Goal: Task Accomplishment & Management: Use online tool/utility

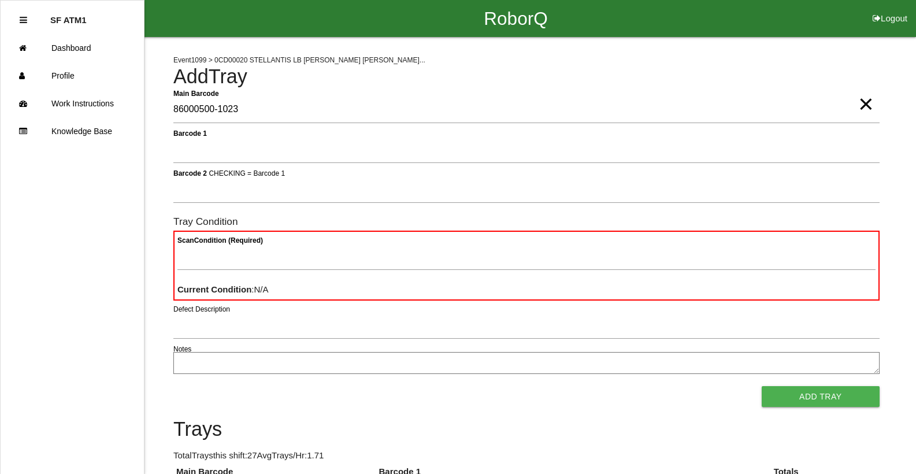
type Barcode "86000500-1023"
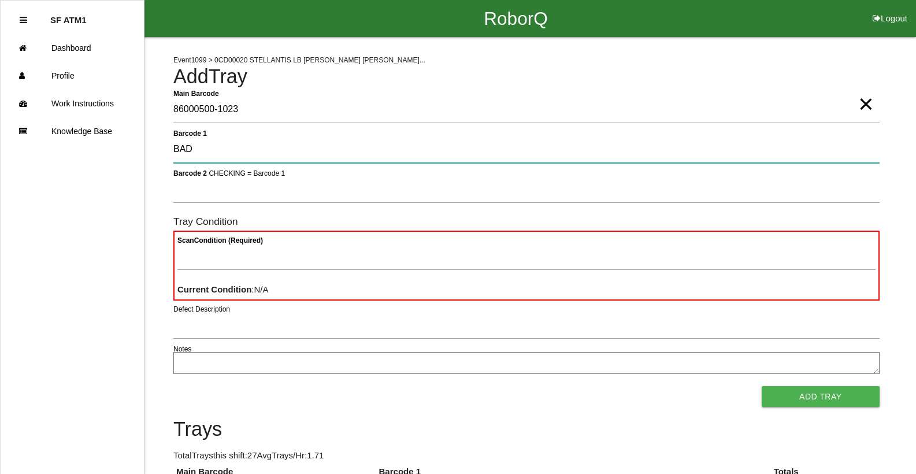
type 1 "BAD"
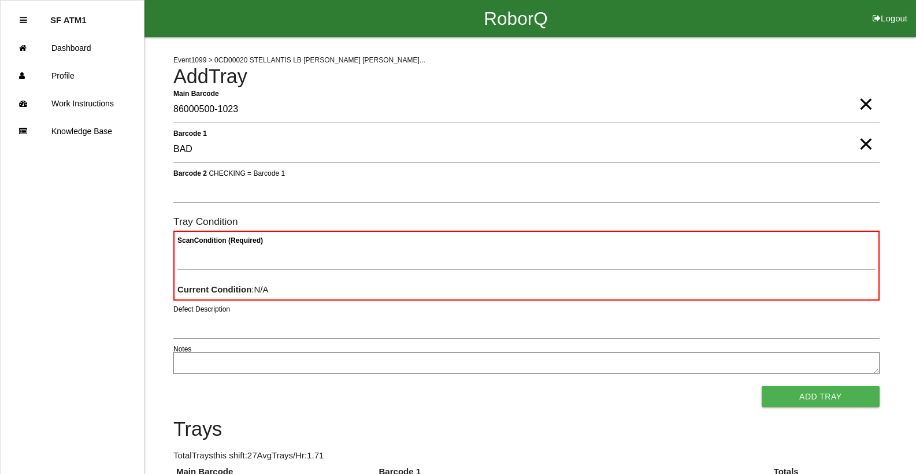
click at [865, 104] on span "×" at bounding box center [865, 92] width 15 height 23
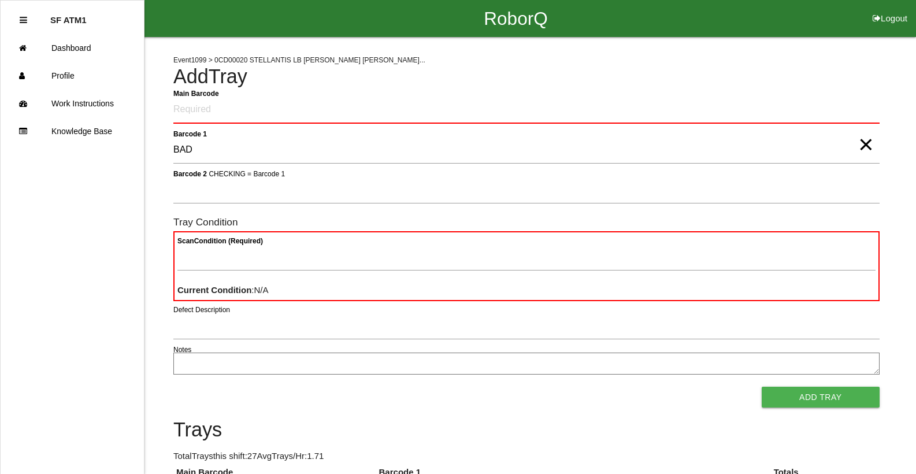
click at [870, 144] on span "×" at bounding box center [865, 132] width 15 height 23
click at [863, 118] on Barcode "Main Barcode" at bounding box center [526, 109] width 706 height 27
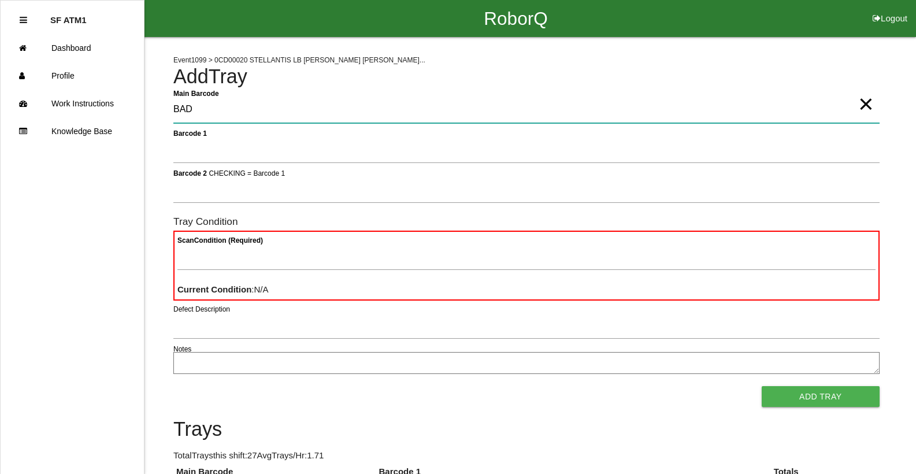
type Barcode "BAD"
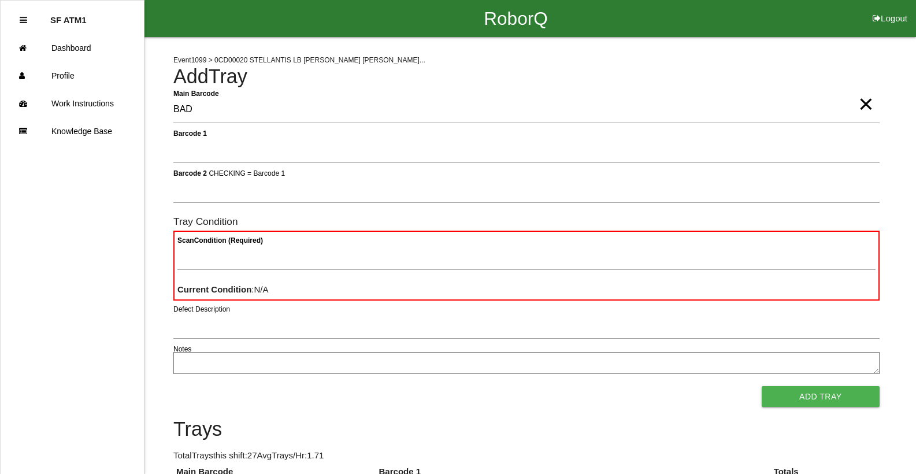
click at [864, 104] on span "×" at bounding box center [865, 92] width 15 height 23
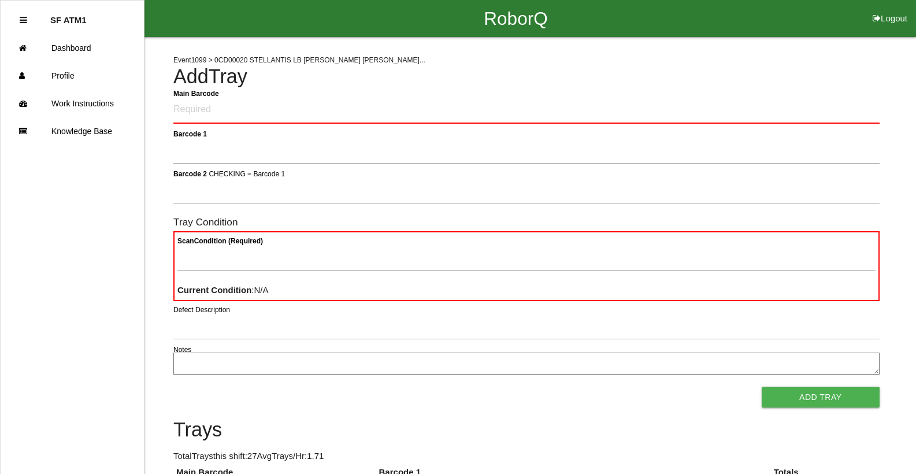
click at [808, 125] on div "Main Barcode" at bounding box center [526, 112] width 706 height 32
click at [808, 109] on Barcode "Main Barcode" at bounding box center [526, 109] width 706 height 27
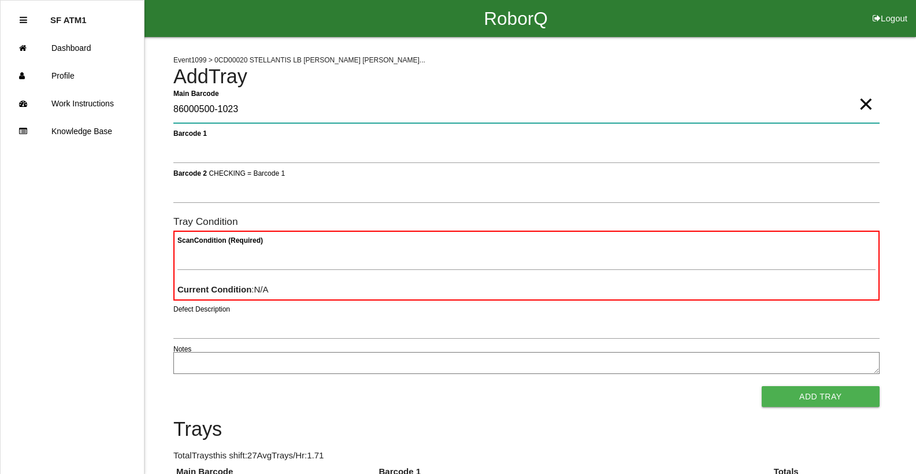
type Barcode "86000500-1023"
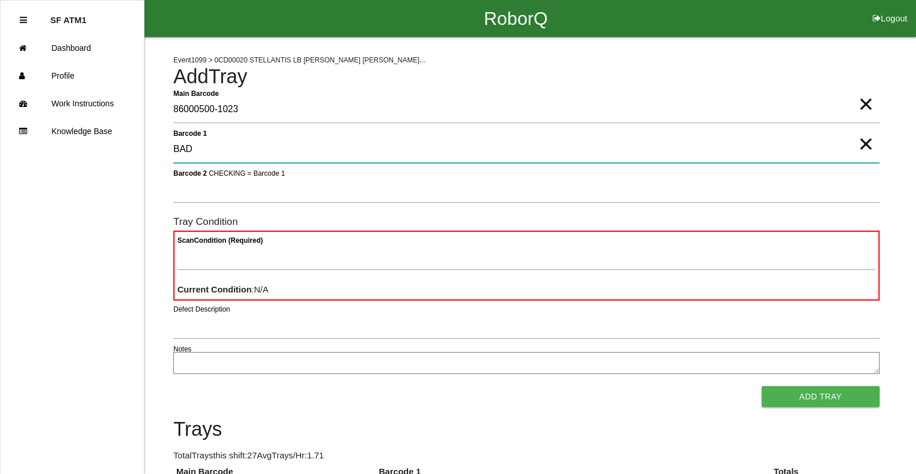
type 1 "BAD"
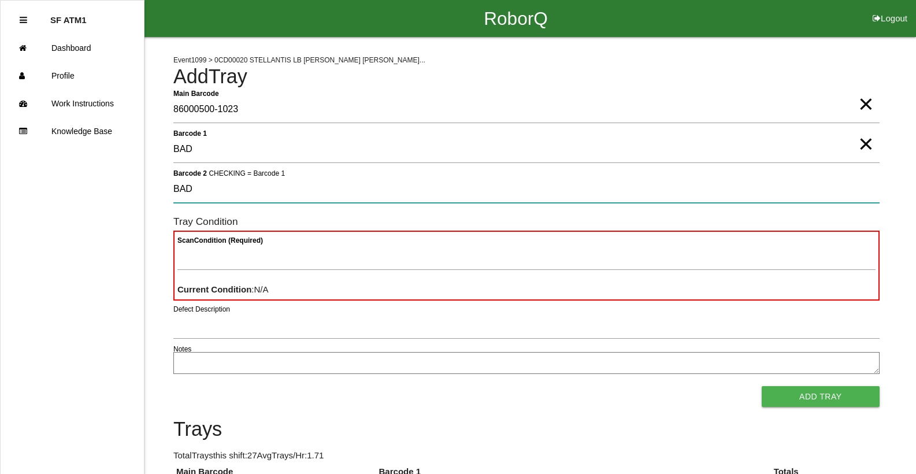
type 2 "BAD"
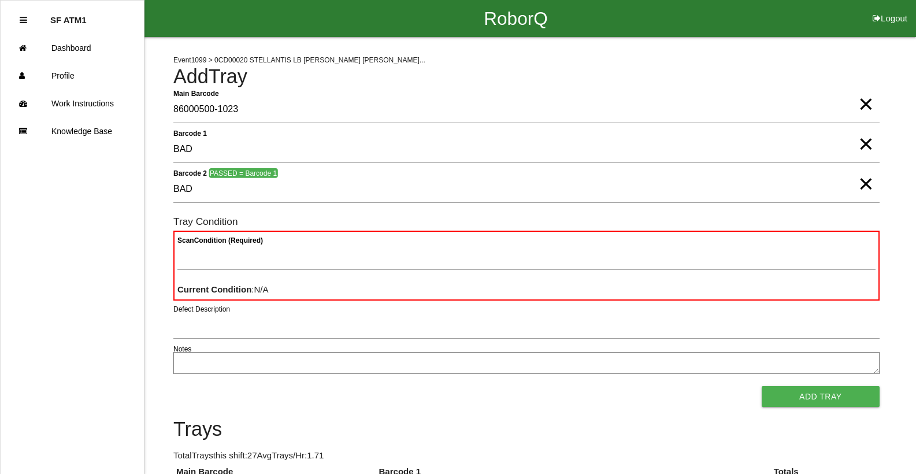
click at [864, 183] on span "×" at bounding box center [865, 172] width 15 height 23
click at [861, 144] on span "×" at bounding box center [865, 132] width 15 height 23
click at [863, 104] on span "×" at bounding box center [865, 92] width 15 height 23
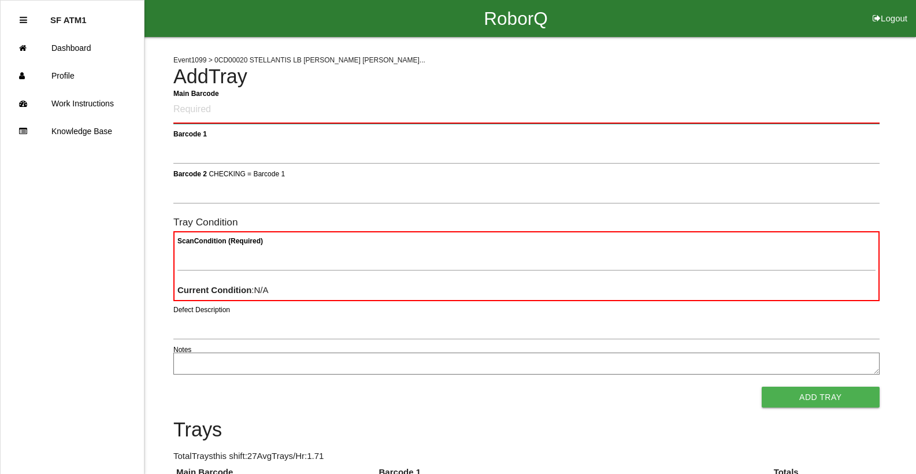
click at [250, 111] on Barcode "Main Barcode" at bounding box center [526, 109] width 706 height 27
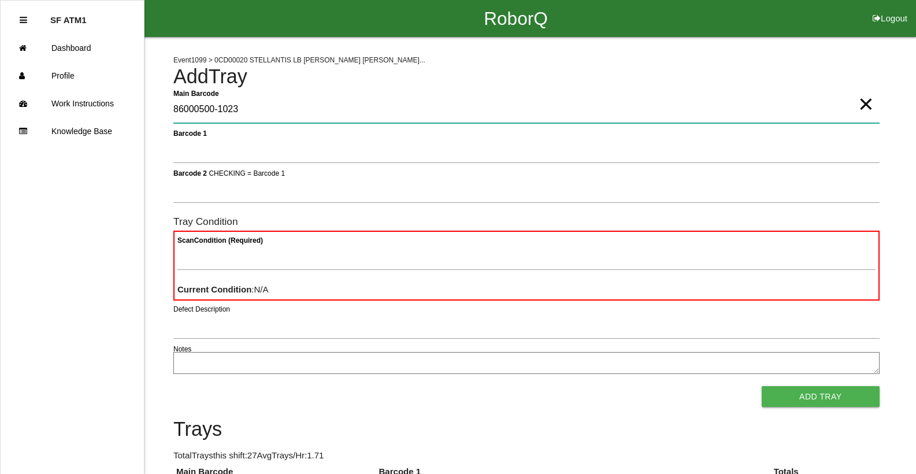
type Barcode "86000500-1023"
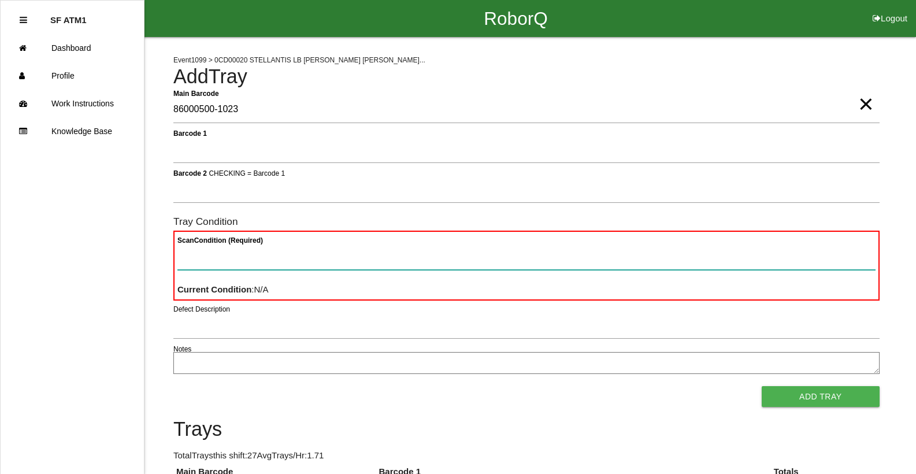
click at [221, 251] on Condition "Scan Condition (Required)" at bounding box center [526, 256] width 698 height 27
type Condition "ba"
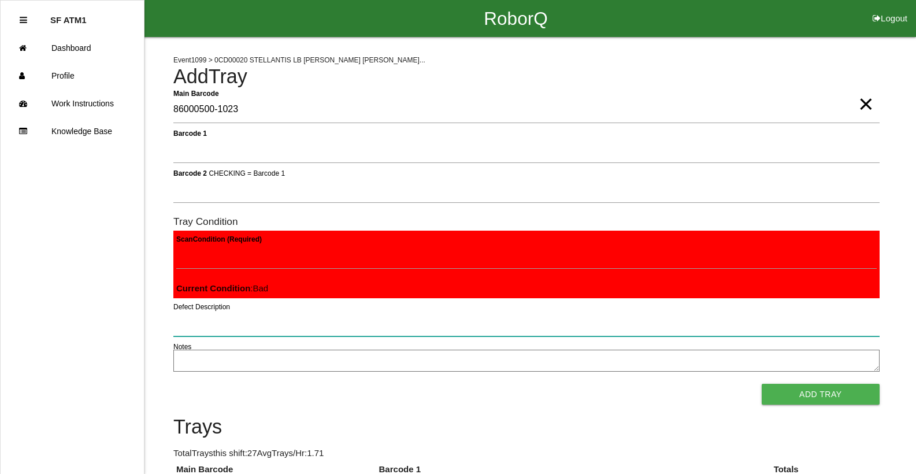
click at [761, 384] on button "Add Tray" at bounding box center [820, 394] width 118 height 21
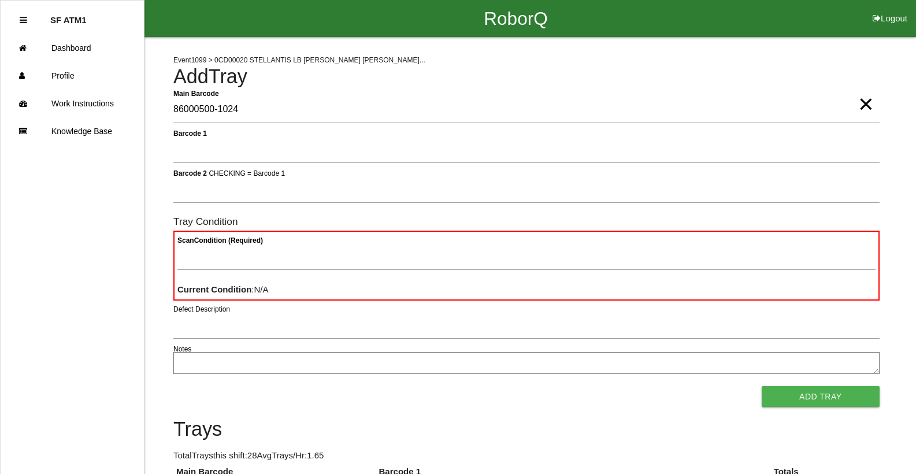
type Barcode "86000500-1024"
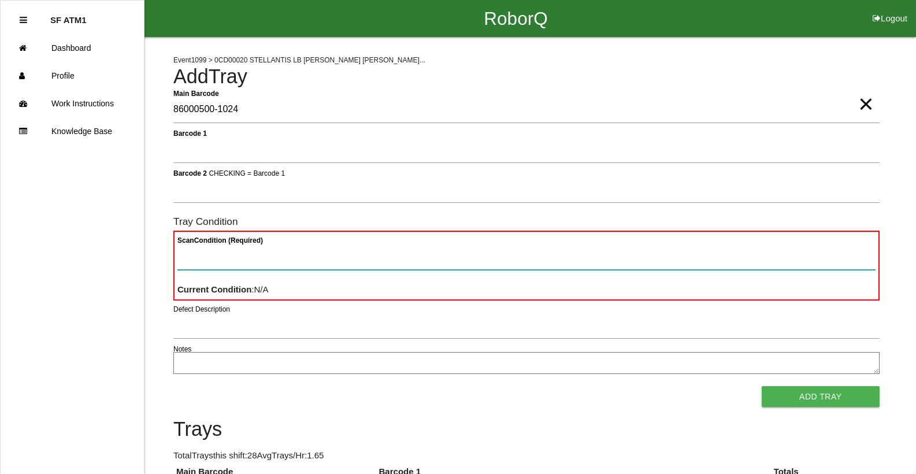
click at [365, 251] on Condition "Scan Condition (Required)" at bounding box center [526, 256] width 698 height 27
type Condition "ba"
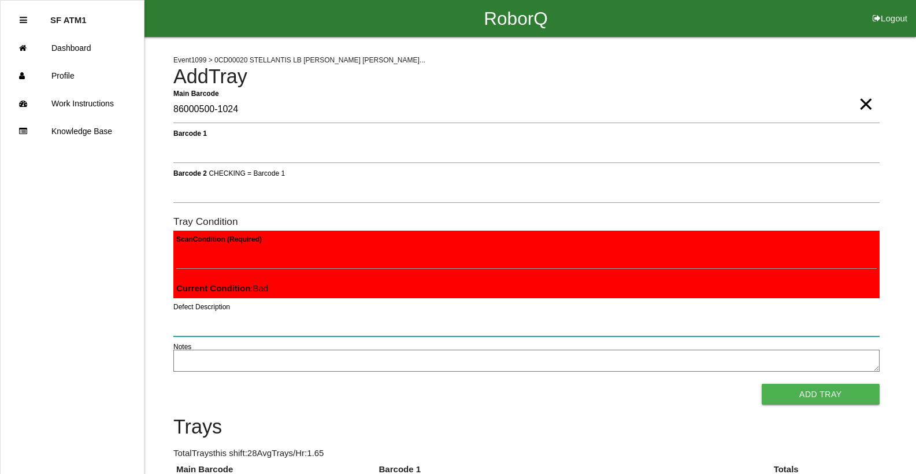
click at [761, 384] on button "Add Tray" at bounding box center [820, 394] width 118 height 21
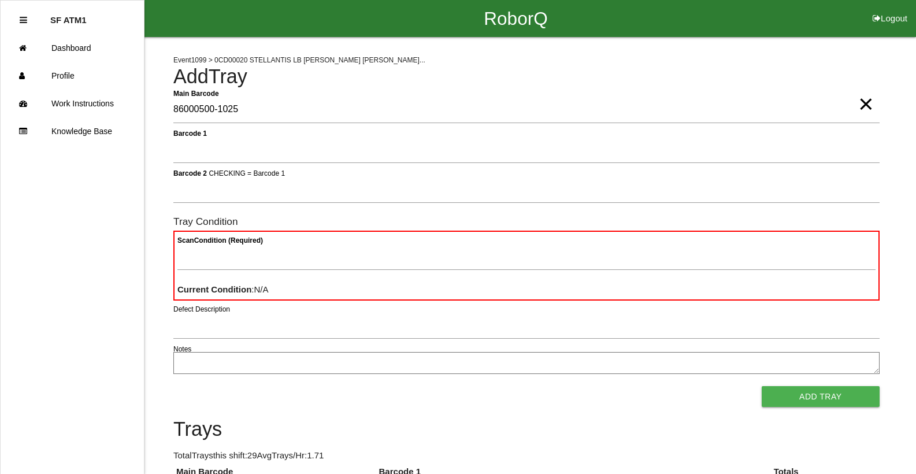
type Barcode "86000500-1025"
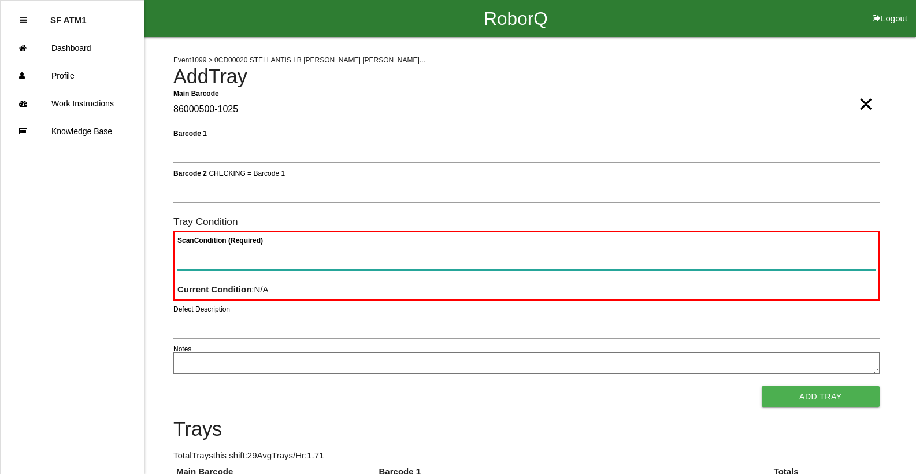
click at [369, 257] on Condition "Scan Condition (Required)" at bounding box center [526, 256] width 698 height 27
type Condition "ba"
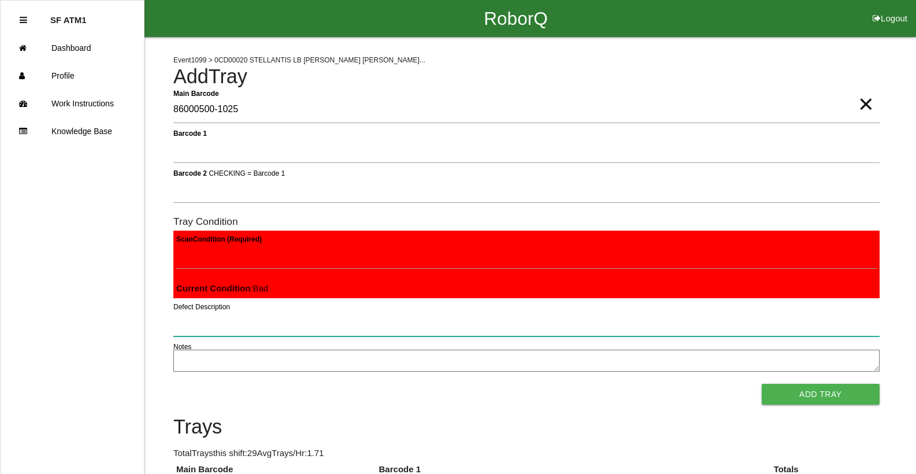
click at [761, 384] on button "Add Tray" at bounding box center [820, 394] width 118 height 21
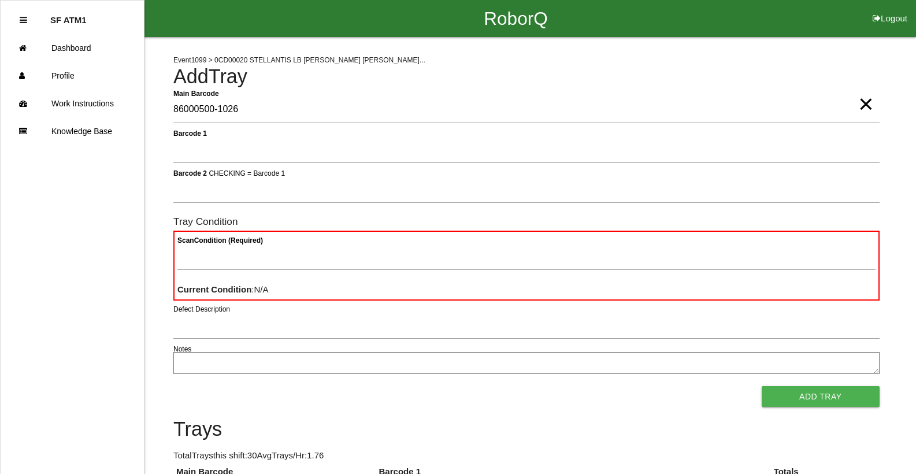
type Barcode "86000500-1026"
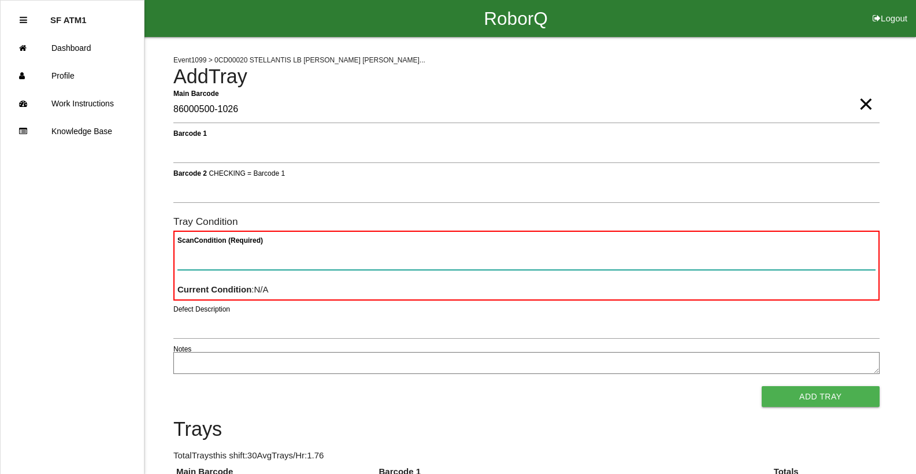
click at [371, 260] on Condition "Scan Condition (Required)" at bounding box center [526, 256] width 698 height 27
type Condition "ba"
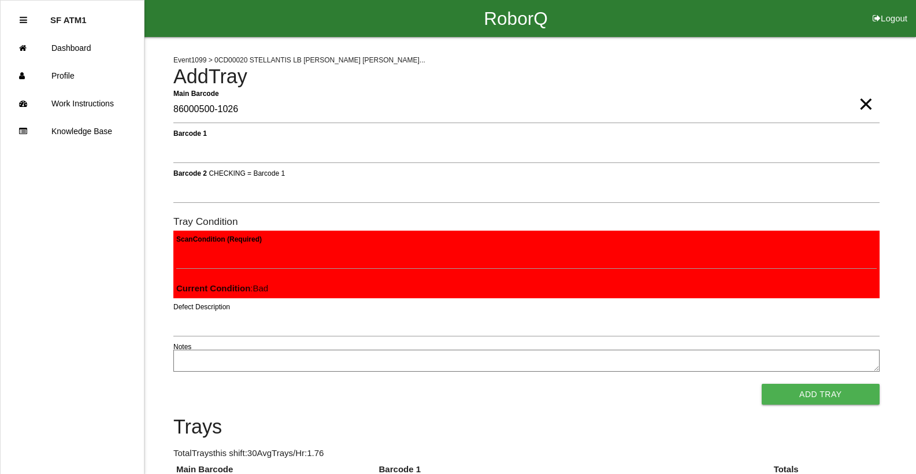
click at [761, 384] on button "Add Tray" at bounding box center [820, 394] width 118 height 21
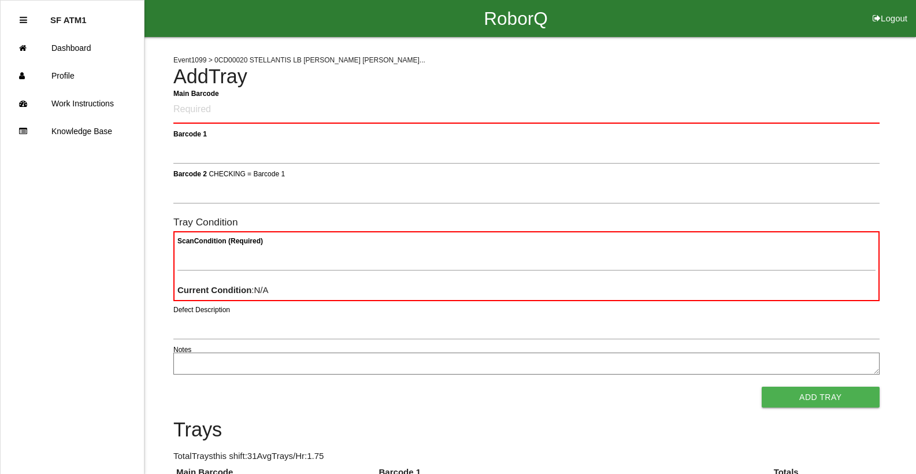
click at [482, 131] on form "Main Barcode Barcode 1 Barcode 2 CHECKING = Barcode 1 Tray Condition Scan Condi…" at bounding box center [526, 251] width 706 height 311
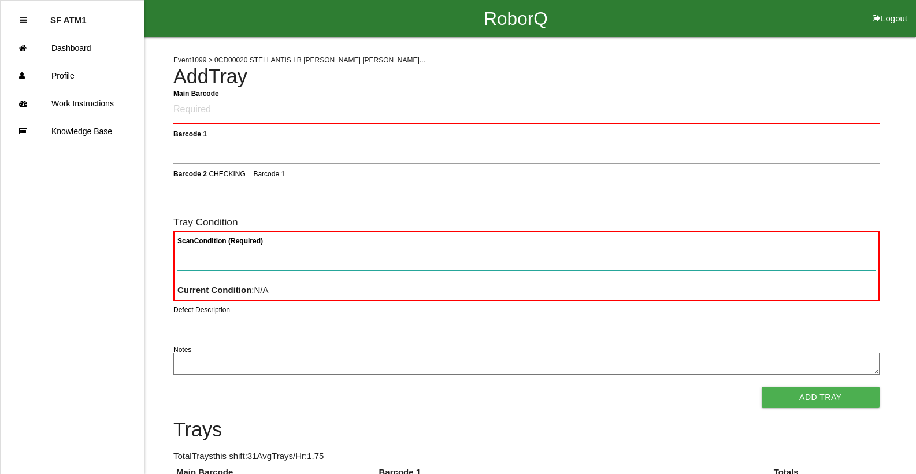
click at [490, 254] on Condition "Scan Condition (Required)" at bounding box center [526, 257] width 698 height 27
type Condition "ba"
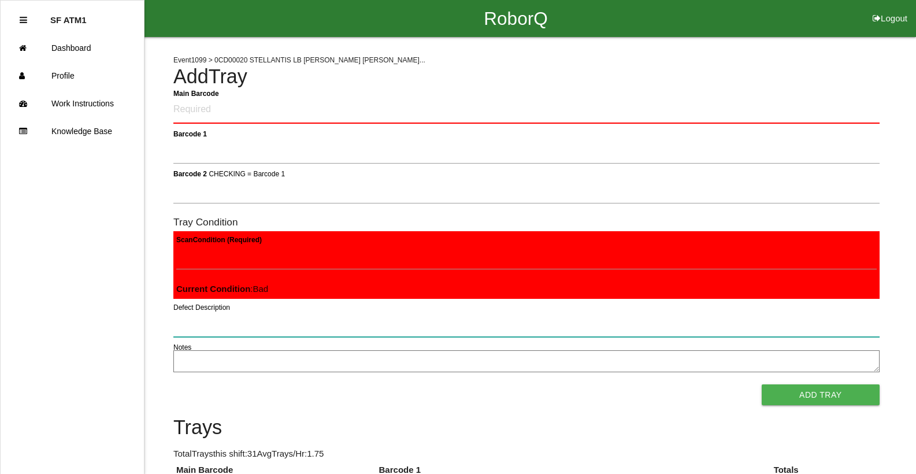
click button "Add Tray" at bounding box center [820, 394] width 118 height 21
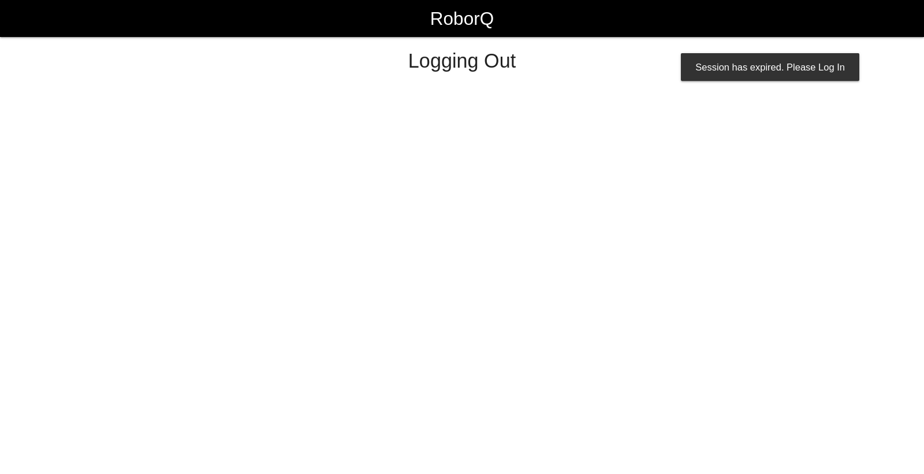
select select "Worker"
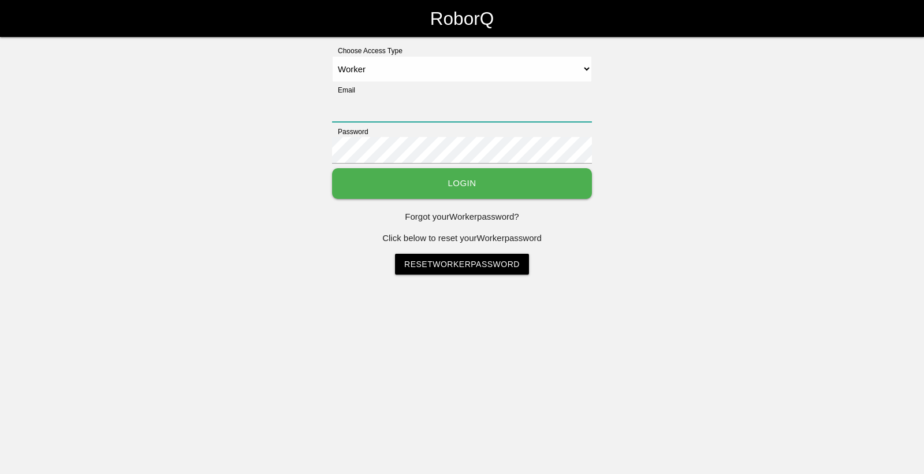
type input "[EMAIL_ADDRESS][DOMAIN_NAME]"
click at [482, 180] on button "Login" at bounding box center [462, 183] width 260 height 31
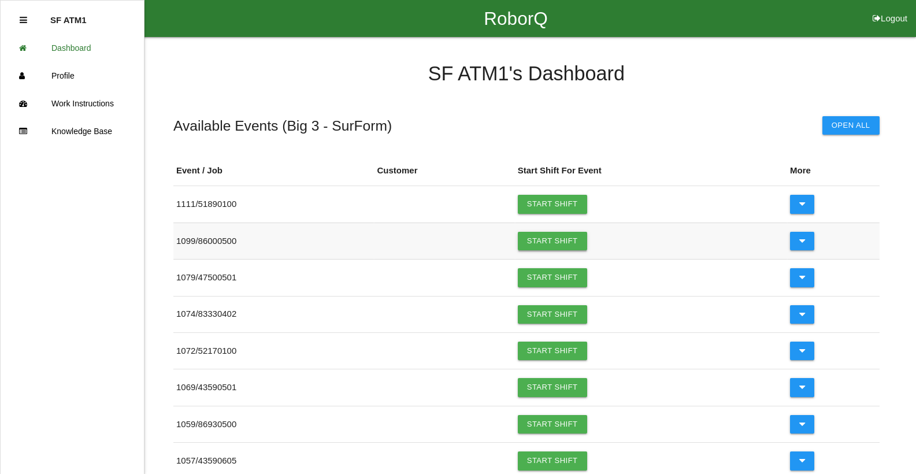
click at [563, 246] on link "Start Shift" at bounding box center [552, 241] width 69 height 18
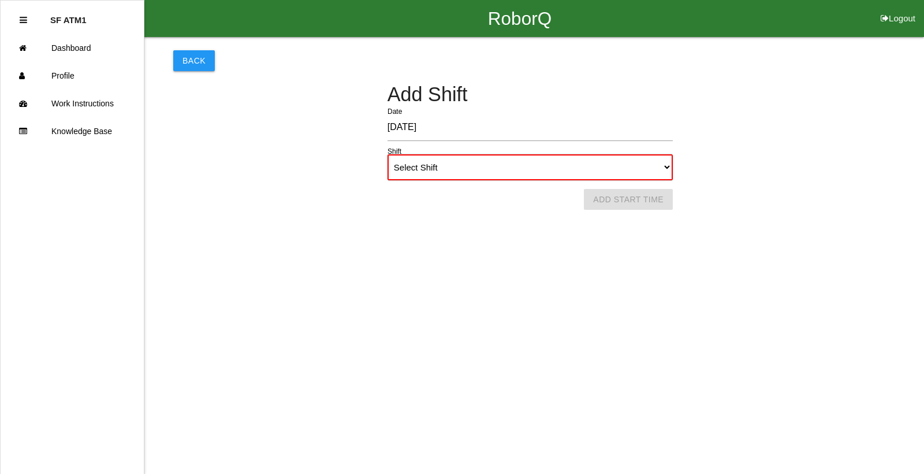
click at [536, 170] on select "Select Shift 1st Shift 2nd Shift 3rd Shift 4th Shift" at bounding box center [530, 167] width 285 height 26
select select "1"
click at [388, 154] on select "Select Shift 1st Shift 2nd Shift 3rd Shift 4th Shift" at bounding box center [530, 167] width 285 height 26
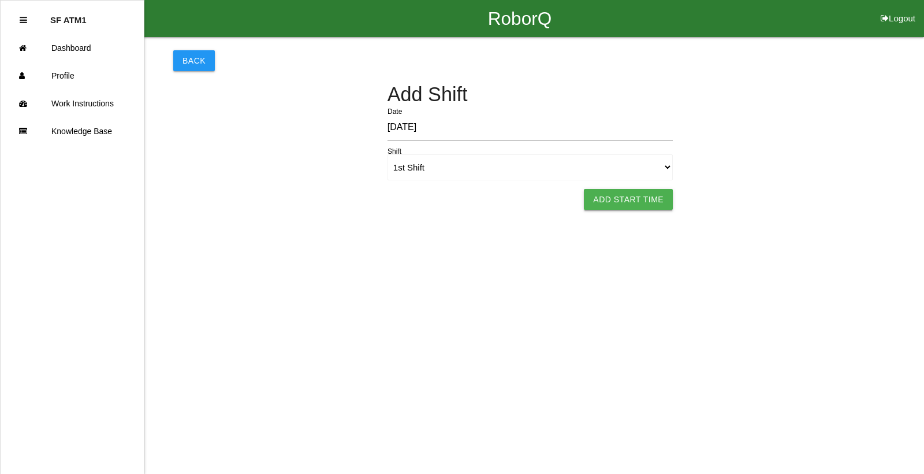
click at [651, 202] on button "Add Start Time" at bounding box center [628, 199] width 89 height 21
select select "9"
select select "40"
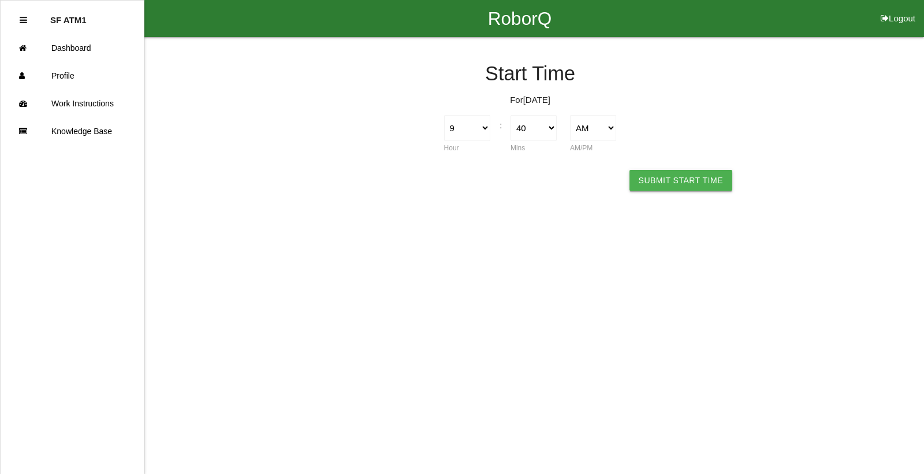
click at [663, 181] on button "Submit Start Time" at bounding box center [681, 180] width 103 height 21
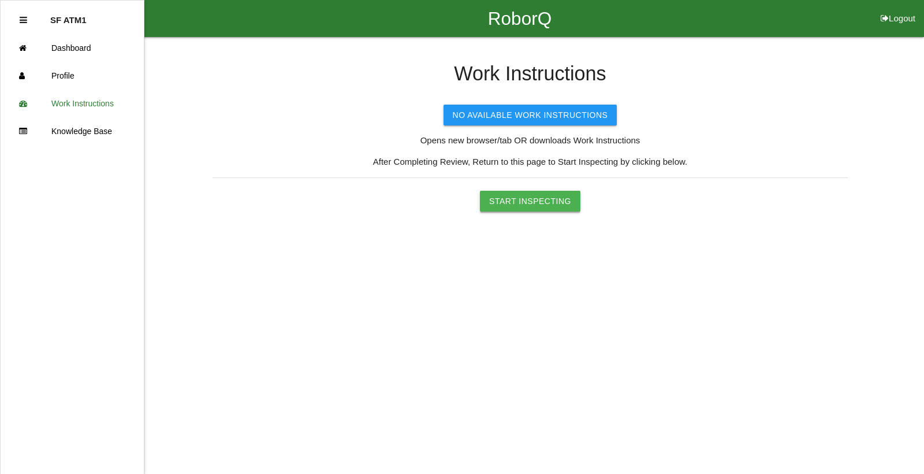
click at [542, 195] on button "Start Inspecting" at bounding box center [530, 201] width 101 height 21
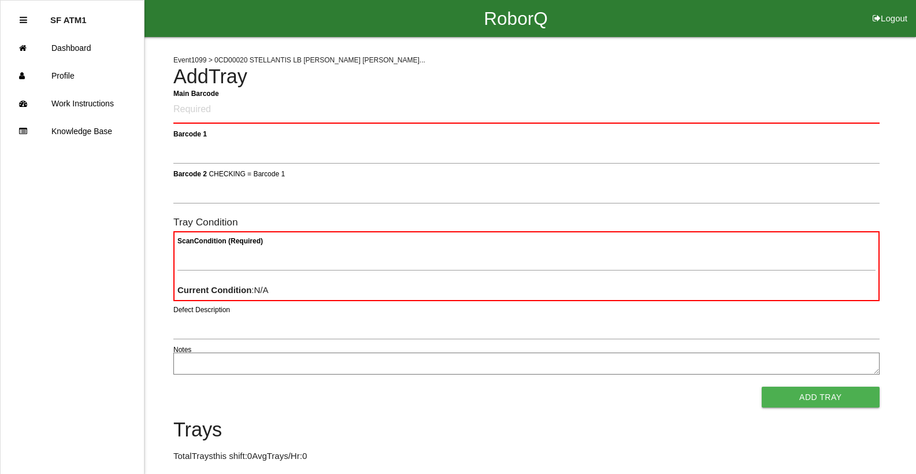
click at [179, 112] on Barcode "Main Barcode" at bounding box center [526, 109] width 706 height 27
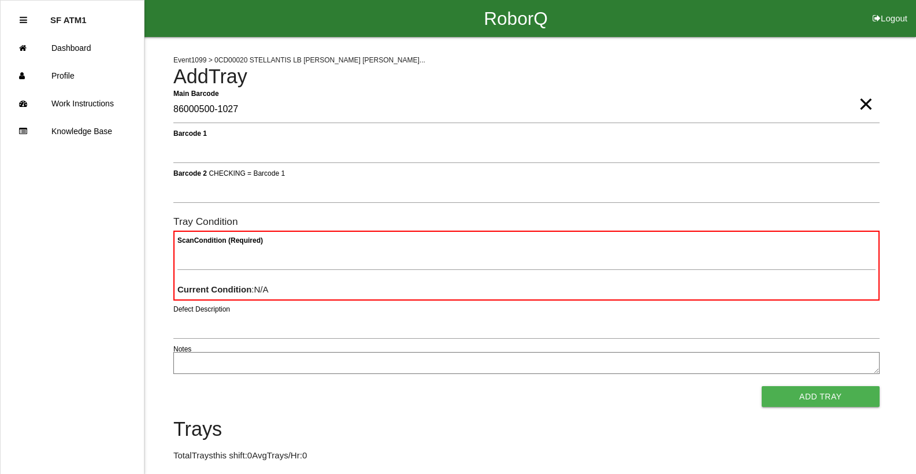
type Barcode "86000500-1027"
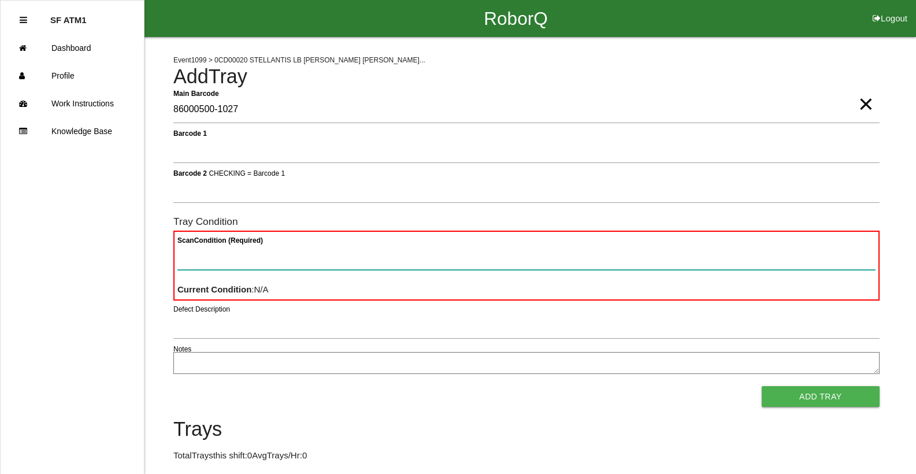
click at [224, 248] on Condition "Scan Condition (Required)" at bounding box center [526, 256] width 698 height 27
type Condition "ba"
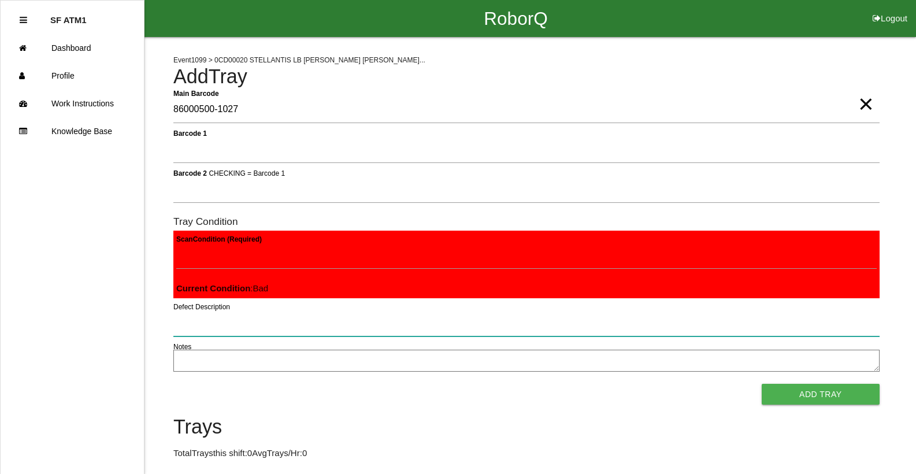
click at [761, 384] on button "Add Tray" at bounding box center [820, 394] width 118 height 21
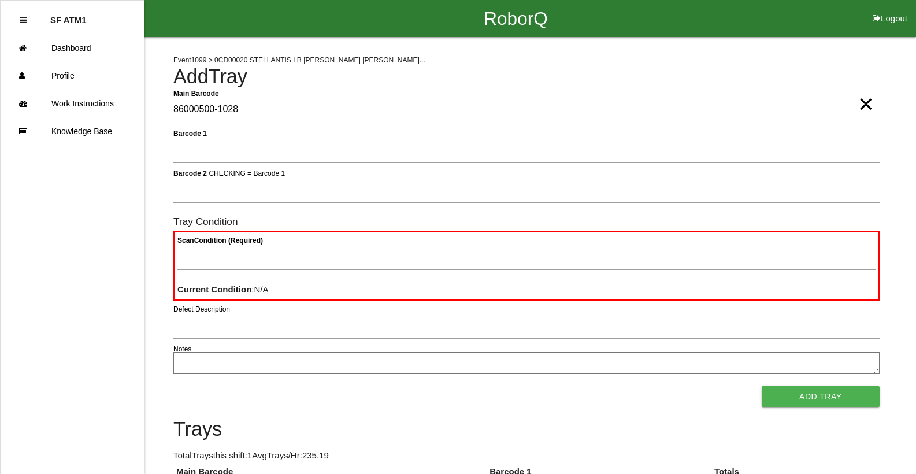
type Barcode "86000500-1028"
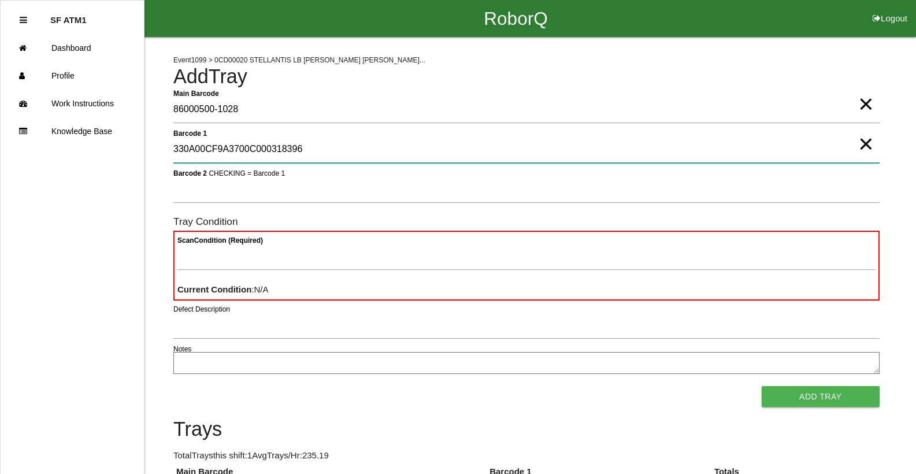
type 1 "330A00CF9A3700C000318396"
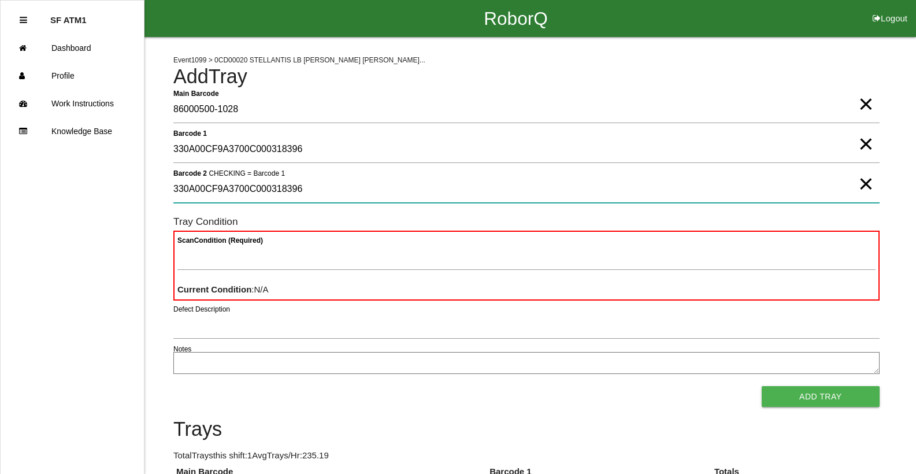
type 2 "330A00CF9A3700C000318396"
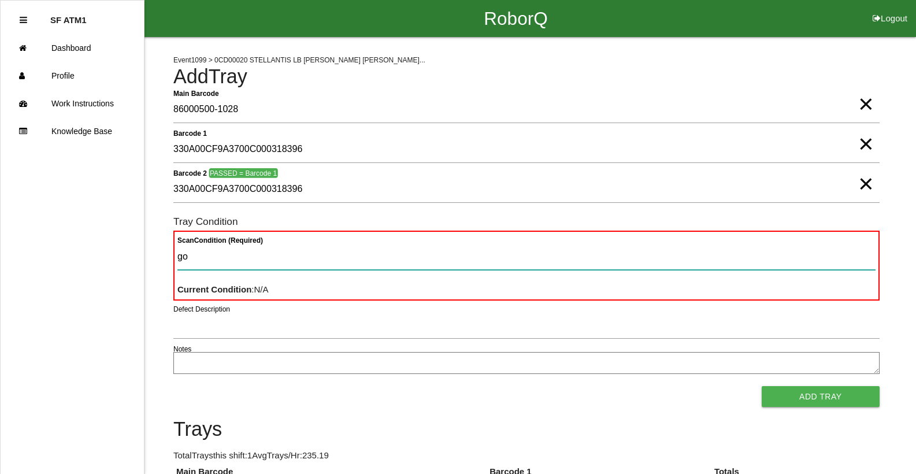
type Condition "goo"
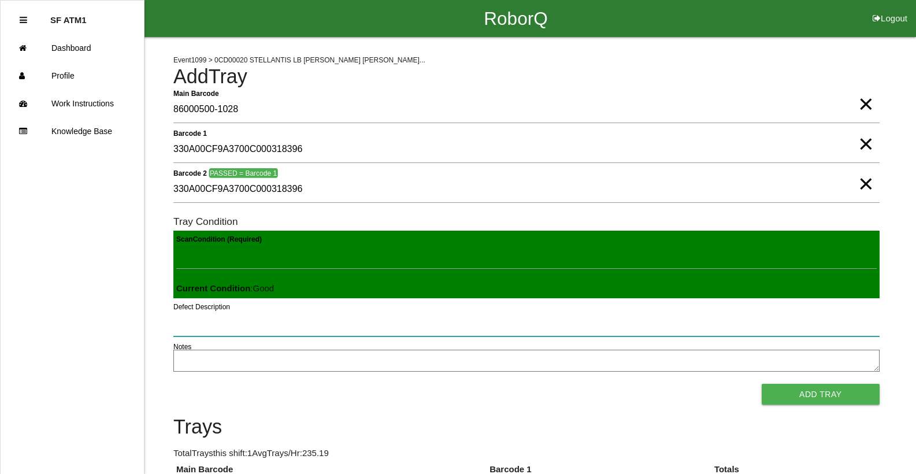
click at [761, 384] on button "Add Tray" at bounding box center [820, 394] width 118 height 21
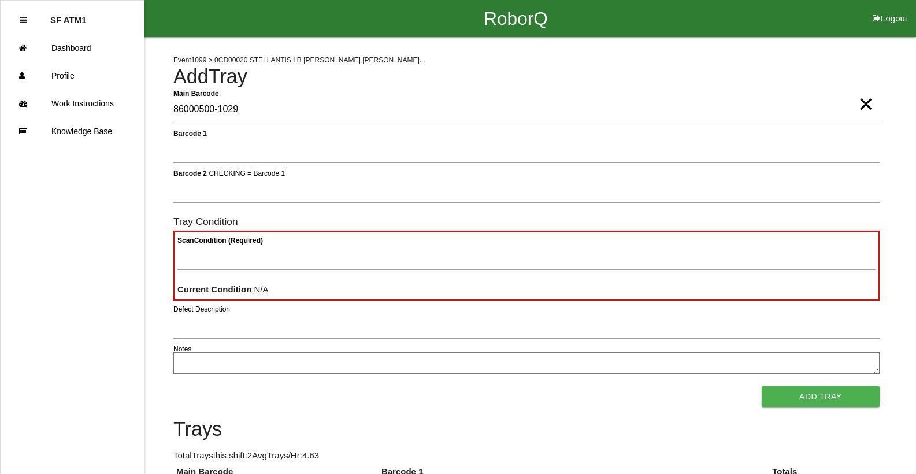
type Barcode "86000500-1029"
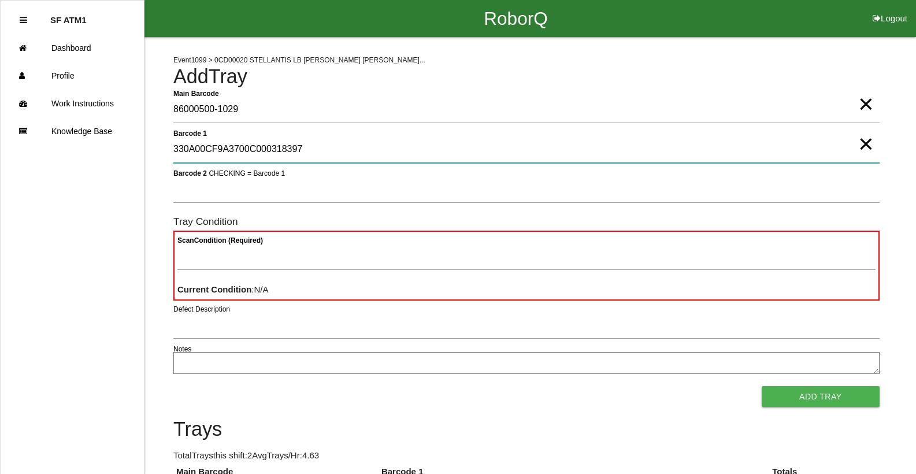
type 1 "330A00CF9A3700C000318397"
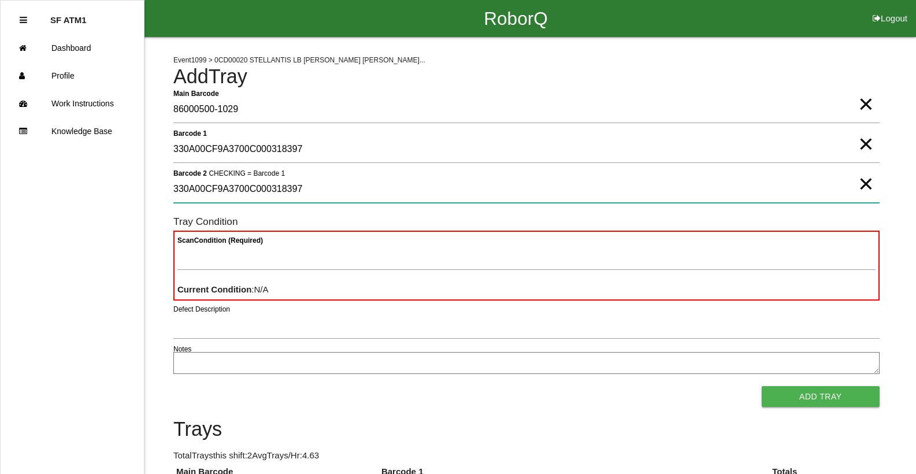
type 2 "330A00CF9A3700C000318397"
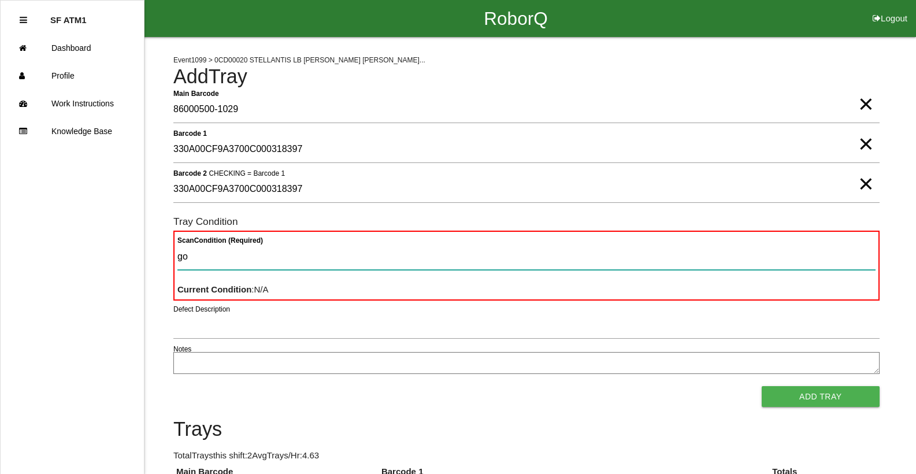
type Condition "goo"
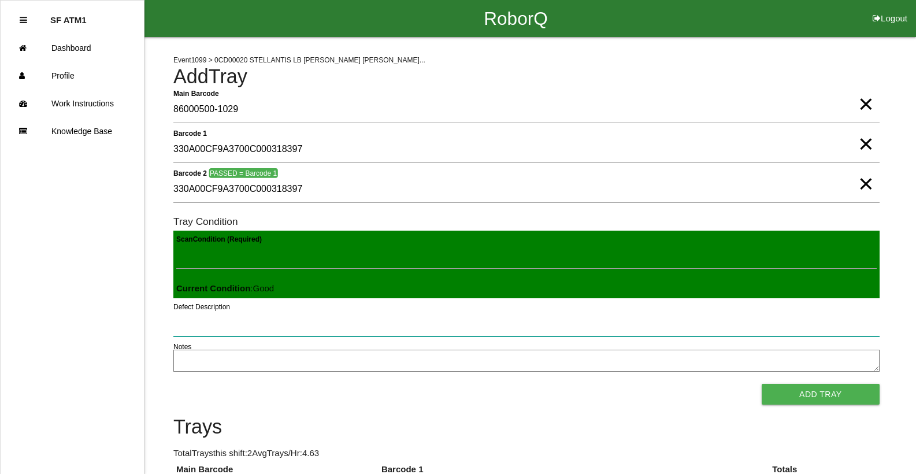
click at [761, 384] on button "Add Tray" at bounding box center [820, 394] width 118 height 21
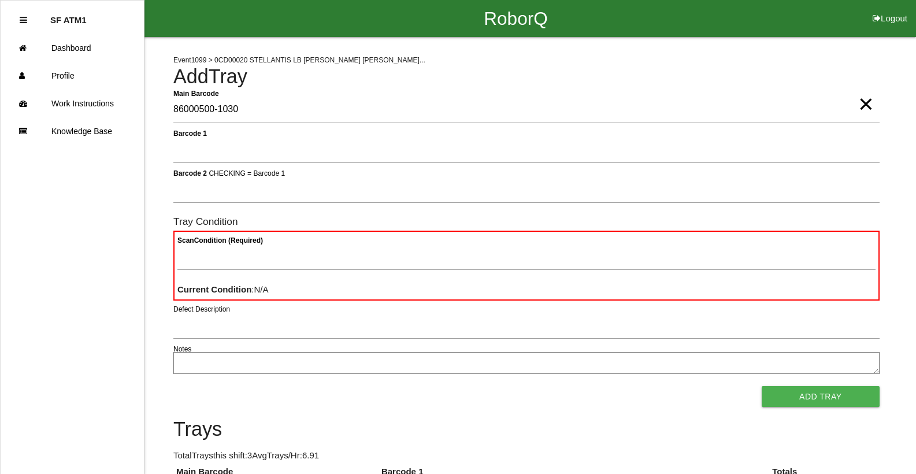
type Barcode "86000500-1030"
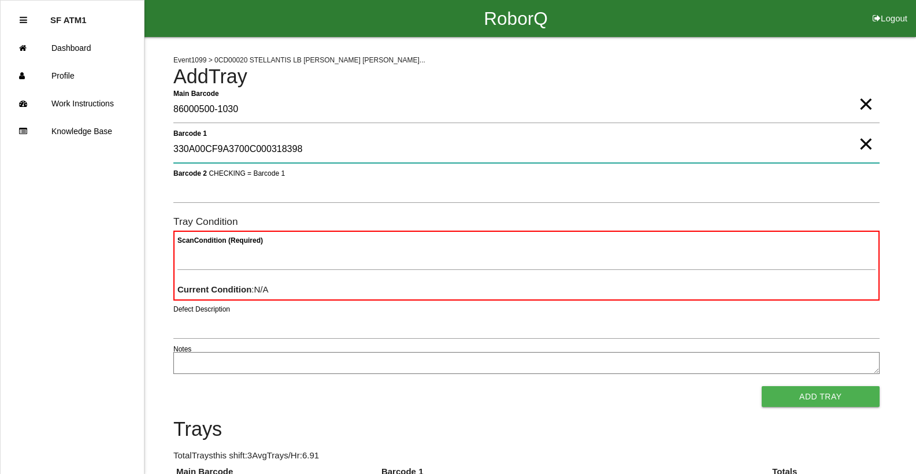
type 1 "330A00CF9A3700C000318398"
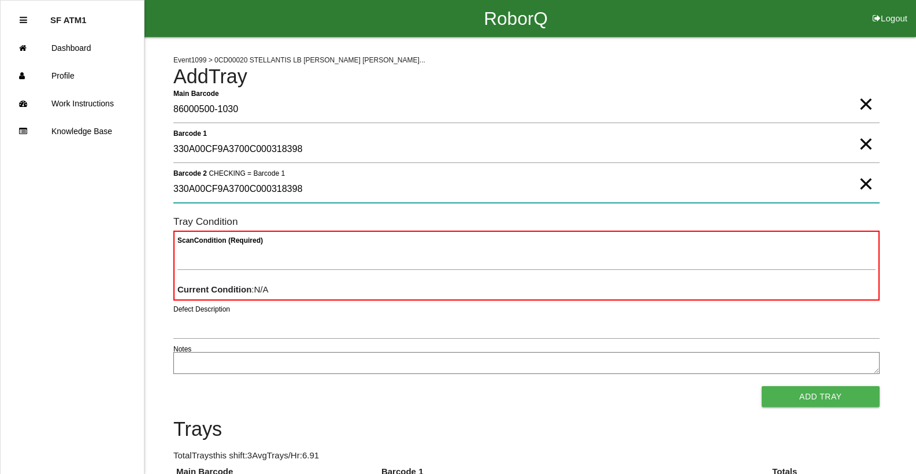
type 2 "330A00CF9A3700C000318398"
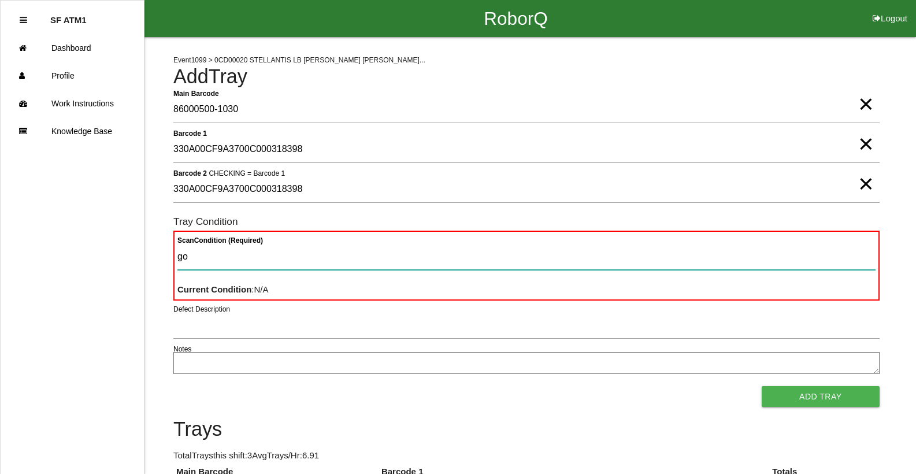
type Condition "goo"
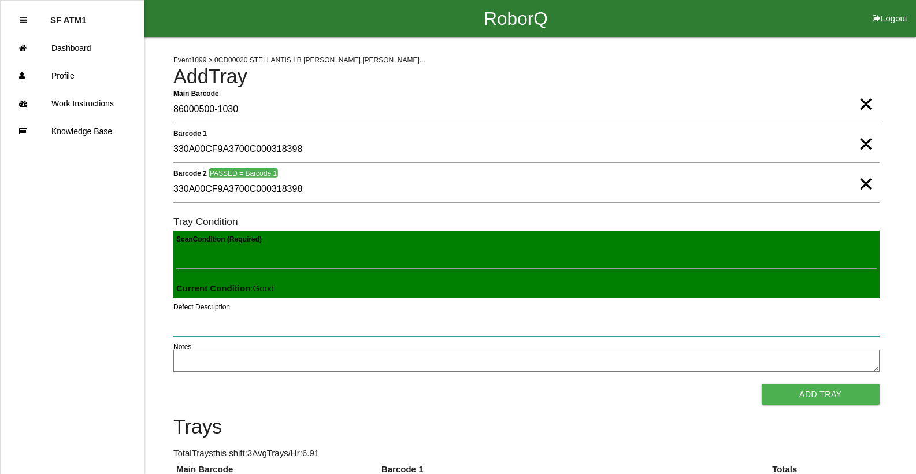
click at [761, 384] on button "Add Tray" at bounding box center [820, 394] width 118 height 21
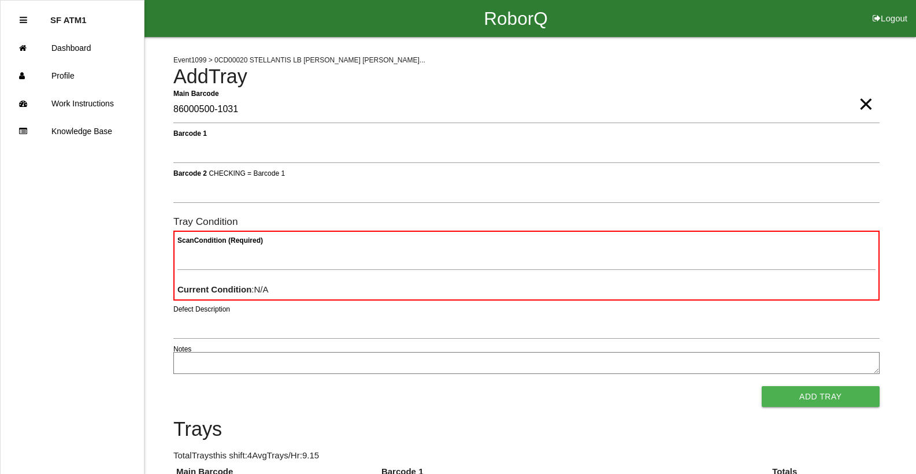
type Barcode "86000500-1031"
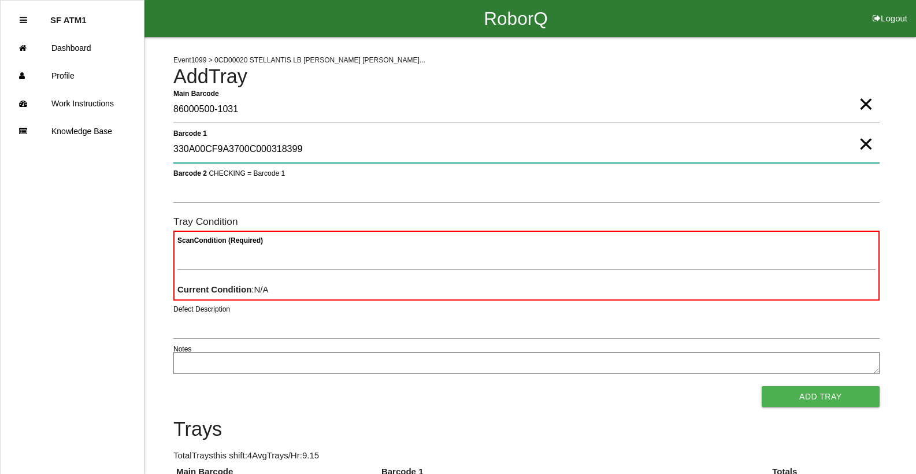
type 1 "330A00CF9A3700C000318399"
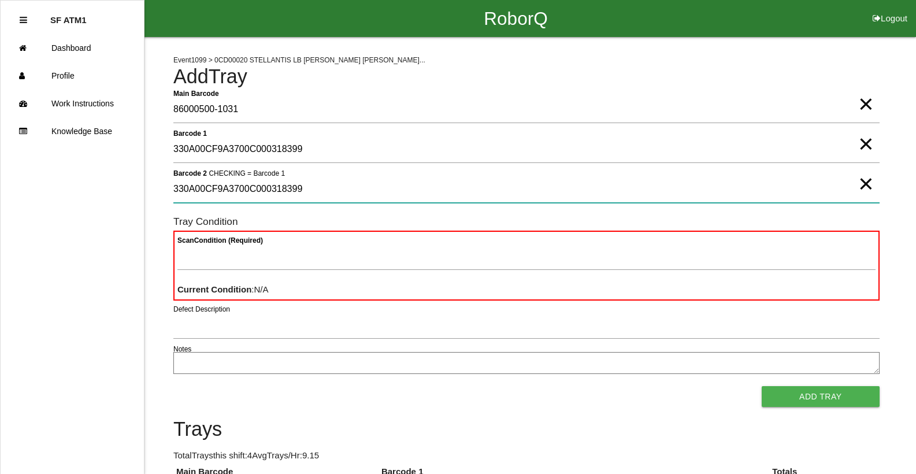
type 2 "330A00CF9A3700C000318399"
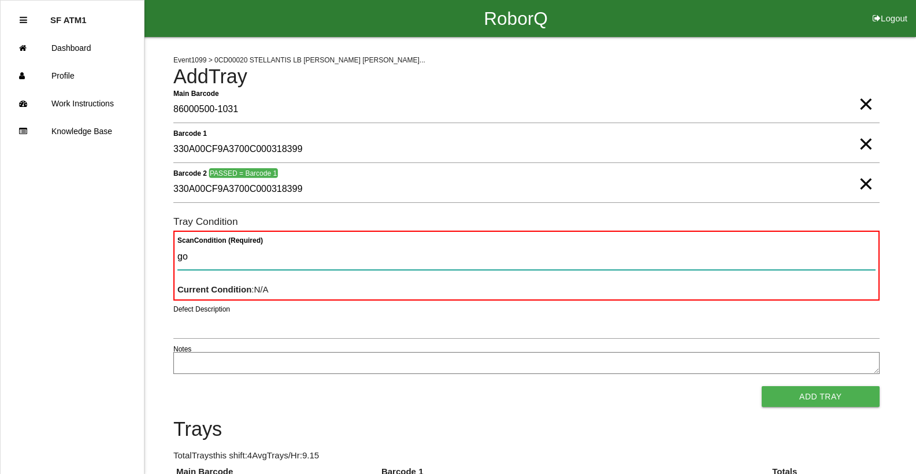
type Condition "goo"
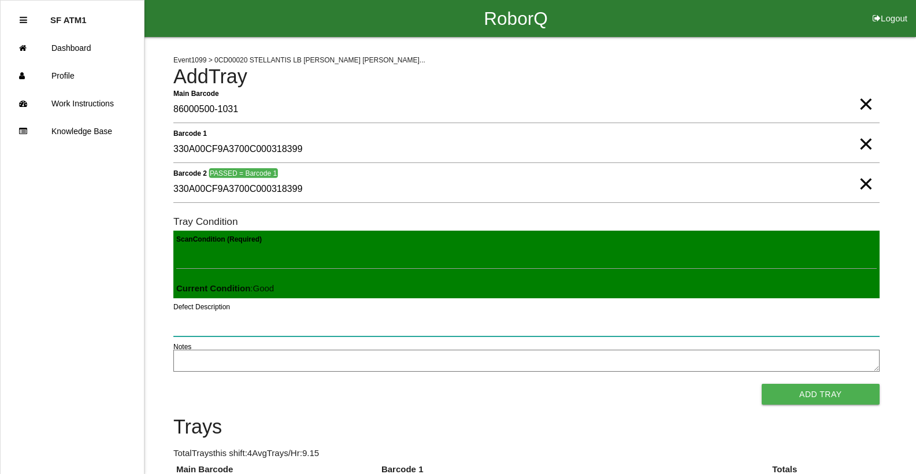
click at [761, 384] on button "Add Tray" at bounding box center [820, 394] width 118 height 21
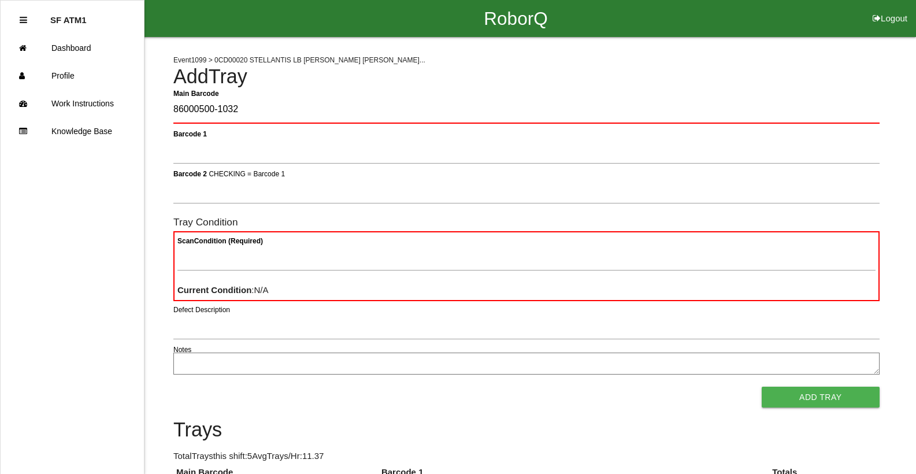
type Barcode "86000500-1032"
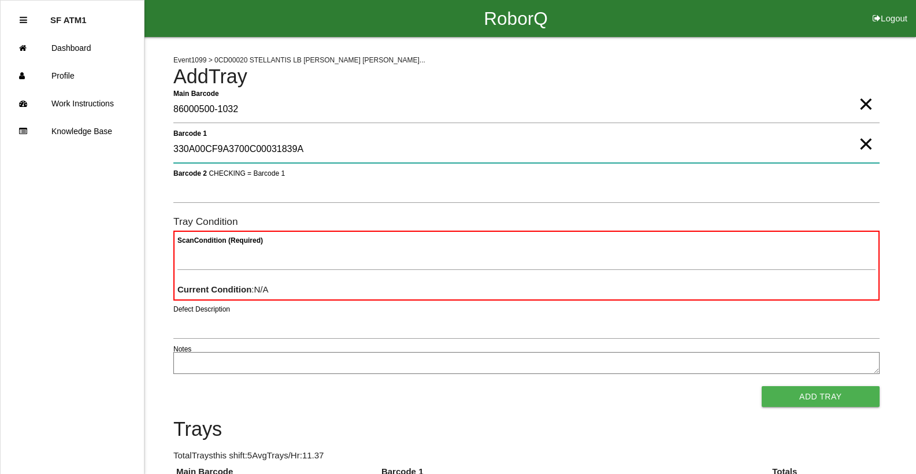
type 1 "330A00CF9A3700C00031839A"
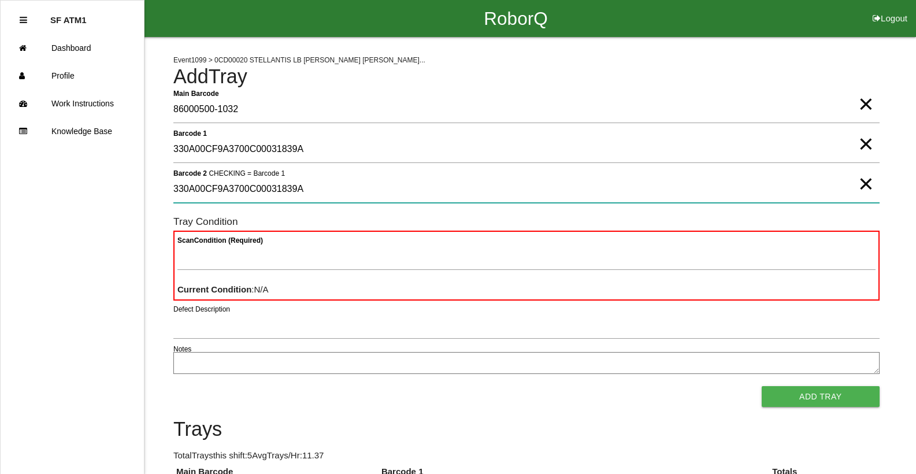
type 2 "330A00CF9A3700C00031839A"
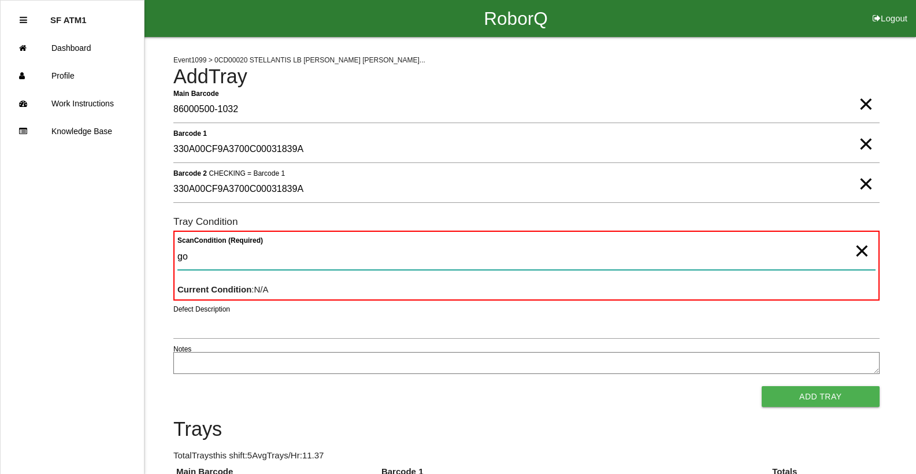
type Condition "goo"
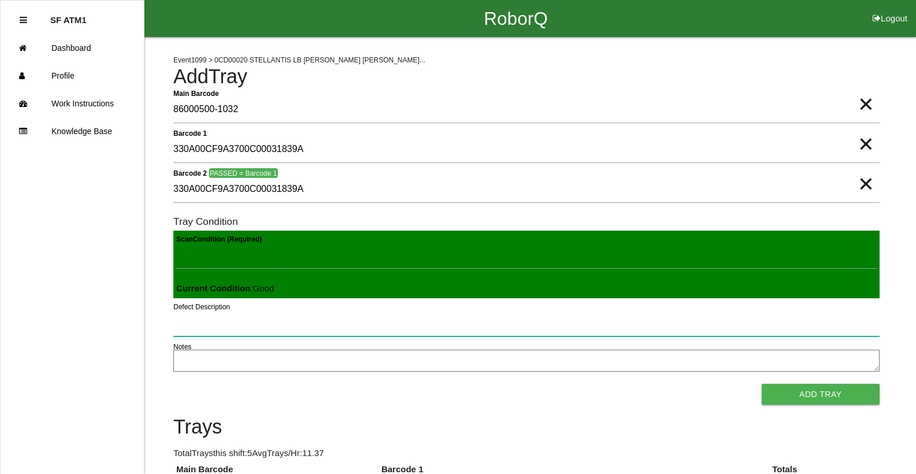
click at [761, 384] on button "Add Tray" at bounding box center [820, 394] width 118 height 21
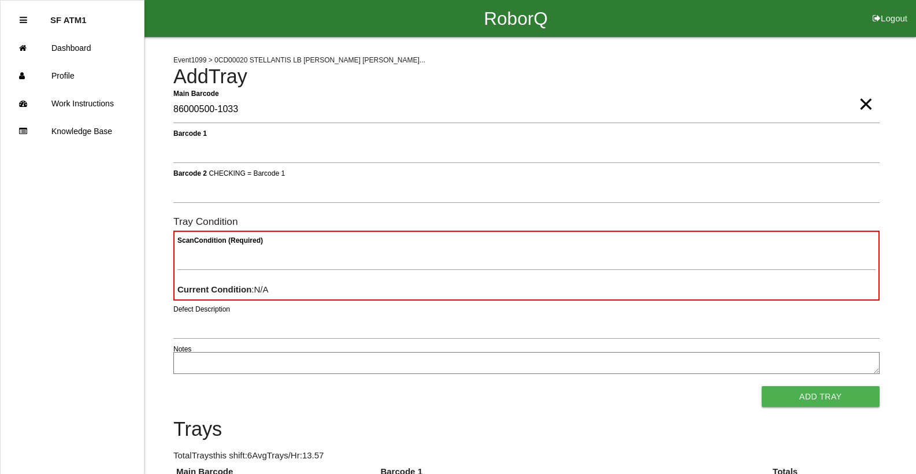
type Barcode "86000500-1033"
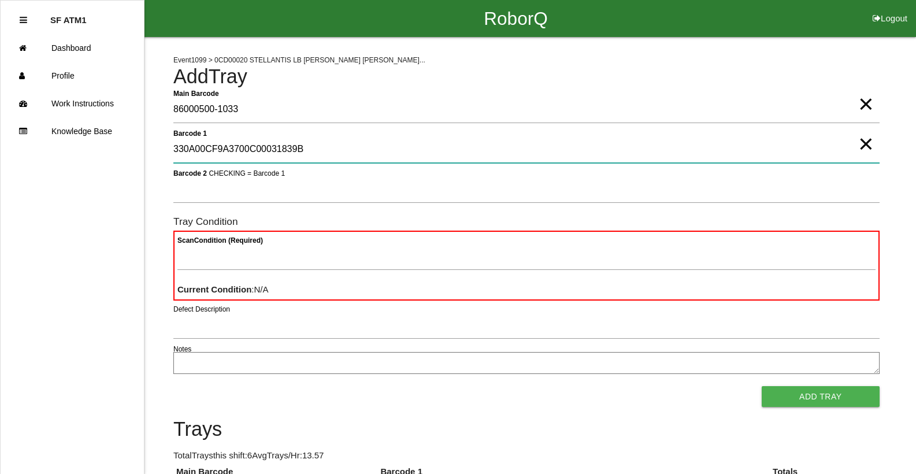
type 1 "330A00CF9A3700C00031839B"
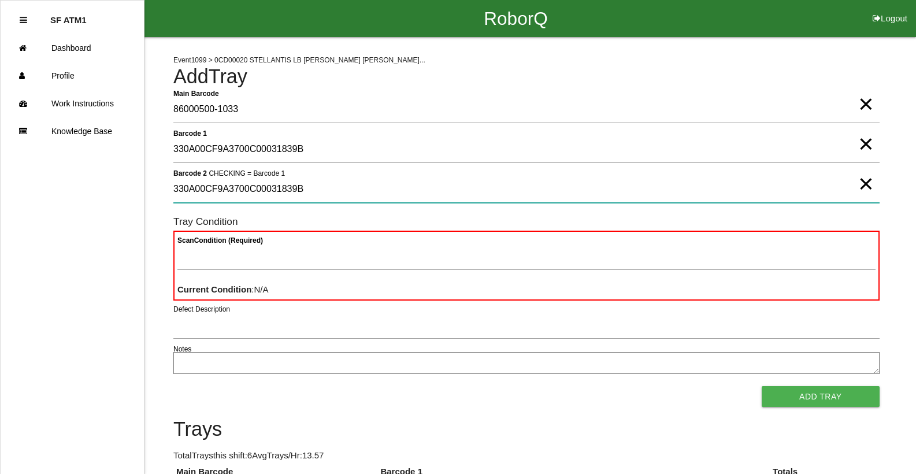
type 2 "330A00CF9A3700C00031839B"
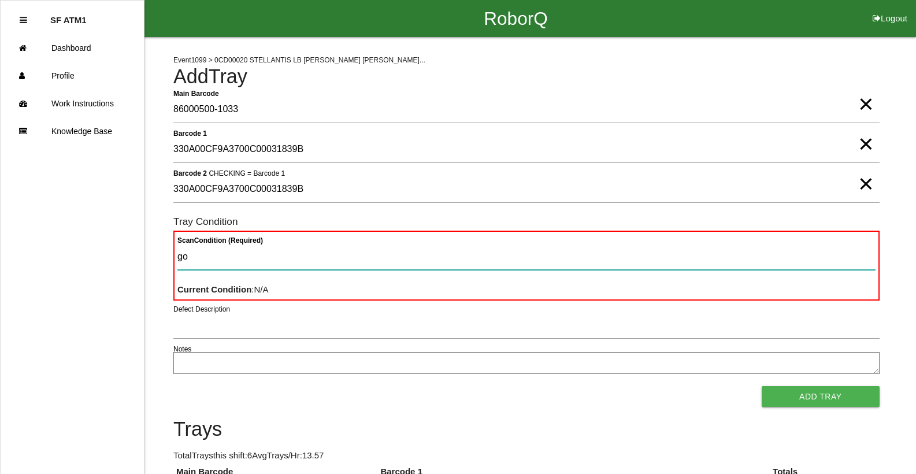
type Condition "goo"
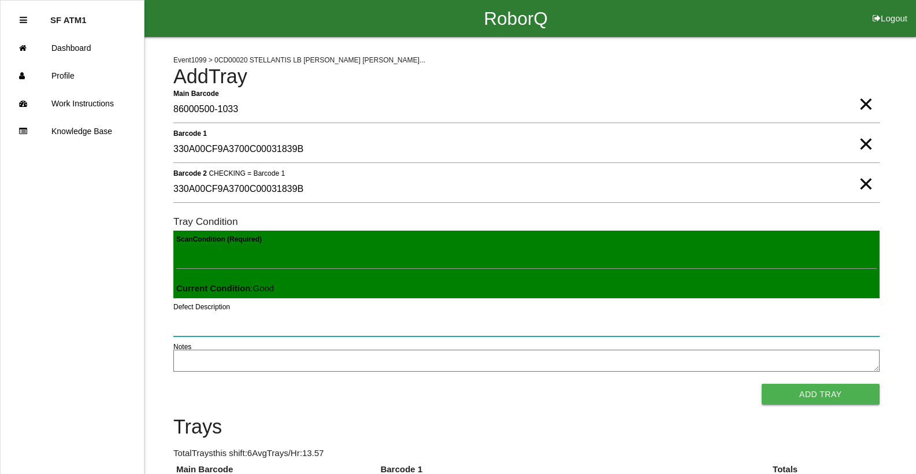
click at [761, 384] on button "Add Tray" at bounding box center [820, 394] width 118 height 21
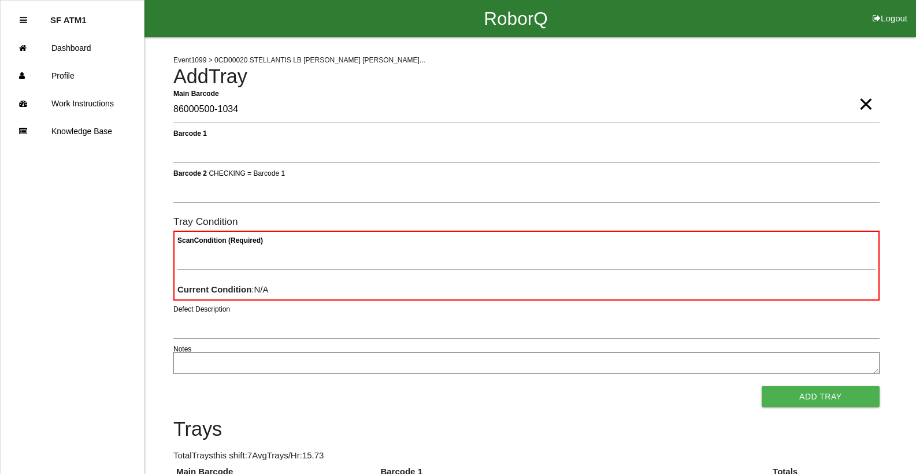
type Barcode "86000500-1034"
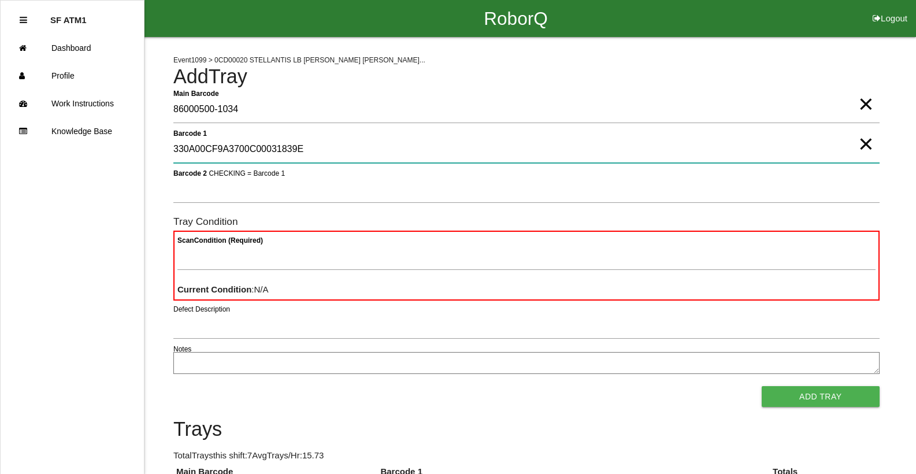
type 1 "330A00CF9A3700C00031839E"
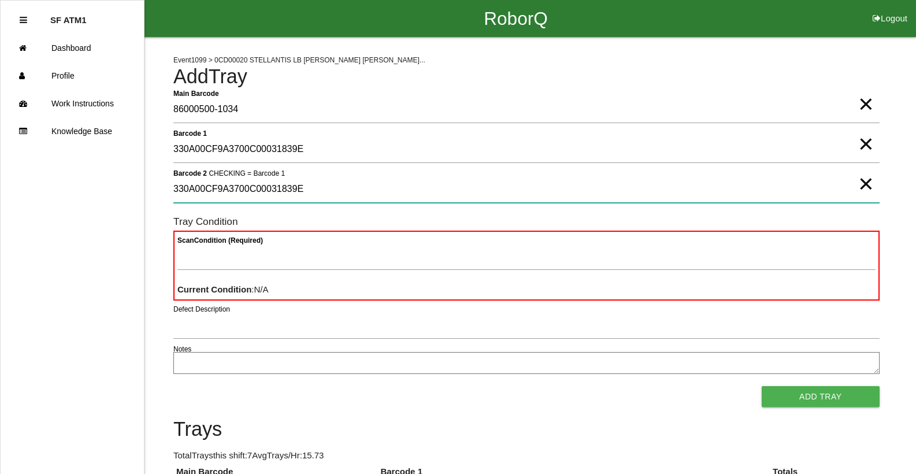
type 2 "330A00CF9A3700C00031839E"
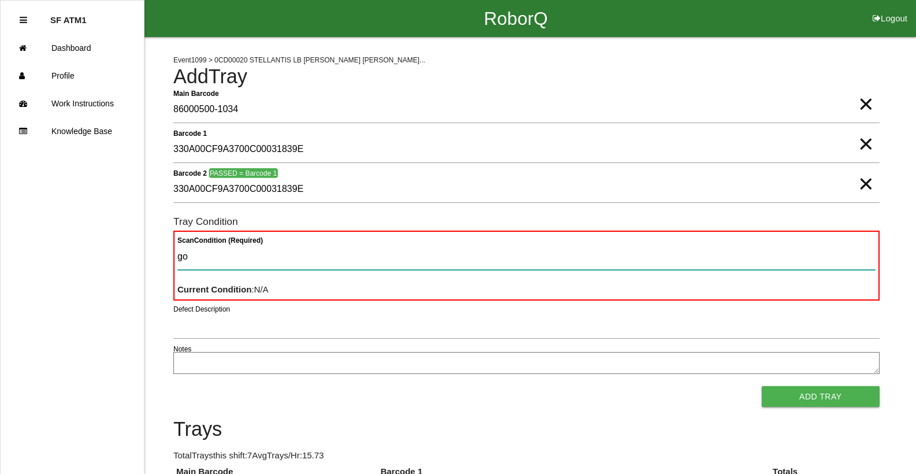
type Condition "goo"
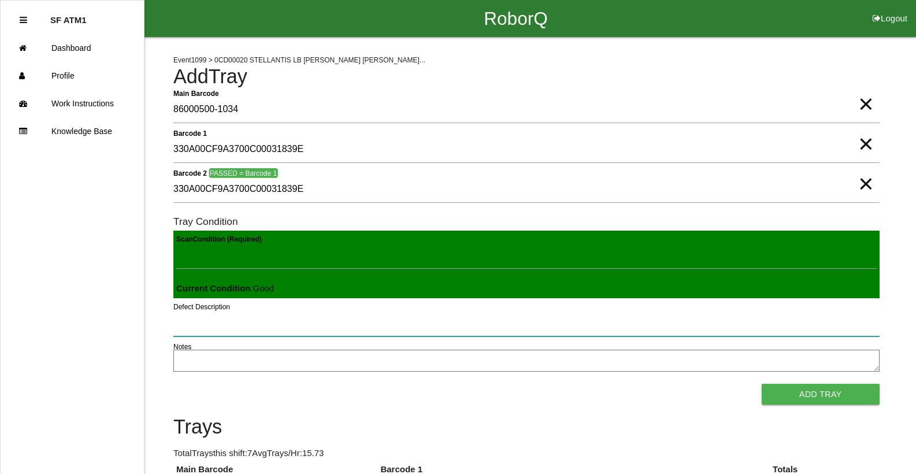
click at [761, 384] on button "Add Tray" at bounding box center [820, 394] width 118 height 21
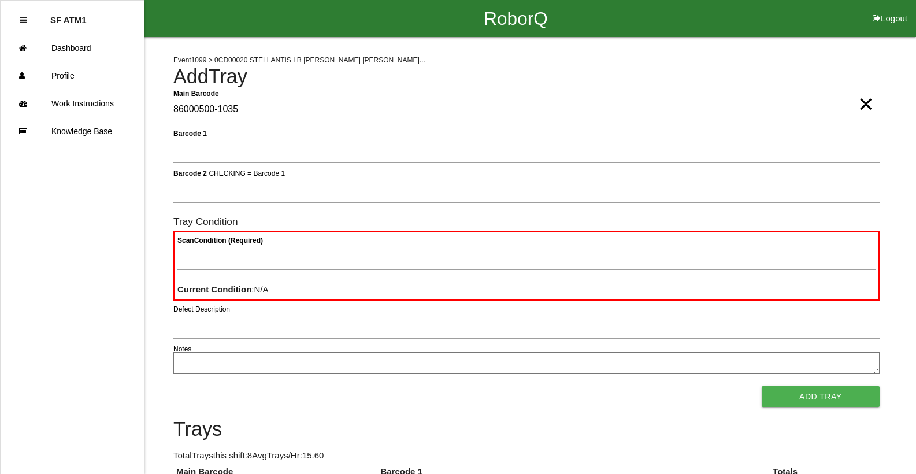
type Barcode "86000500-1035"
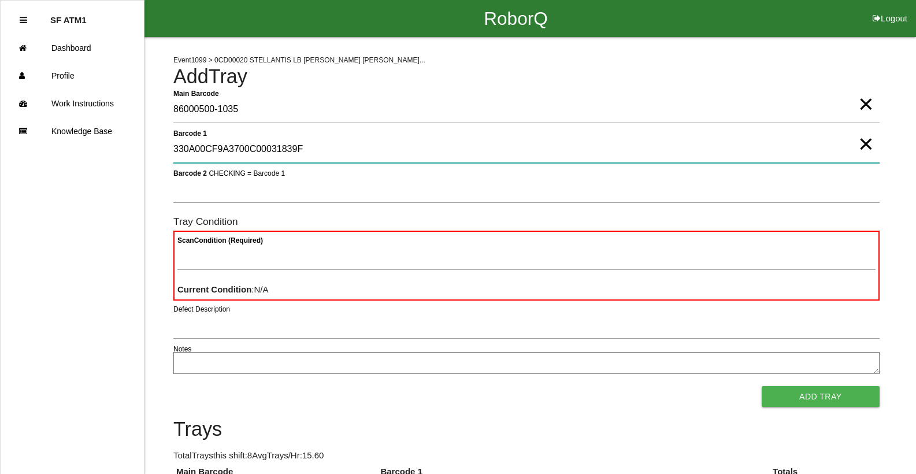
type 1 "330A00CF9A3700C00031839F"
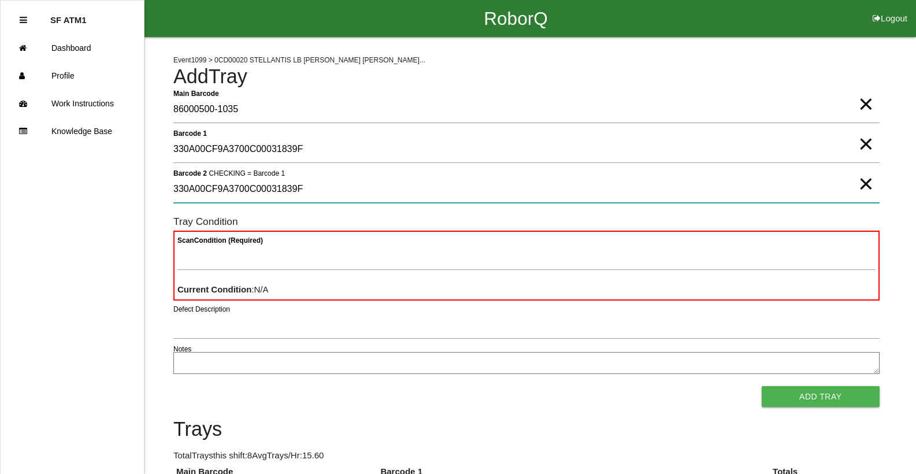
type 2 "330A00CF9A3700C00031839F"
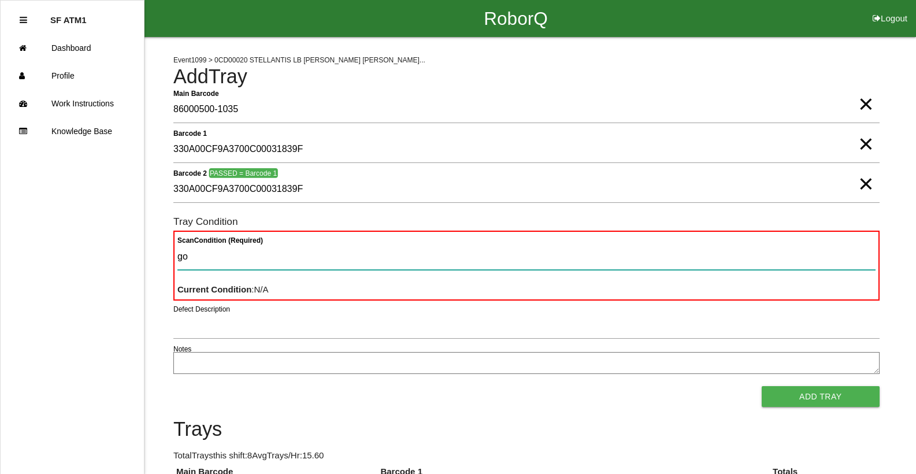
type Condition "goo"
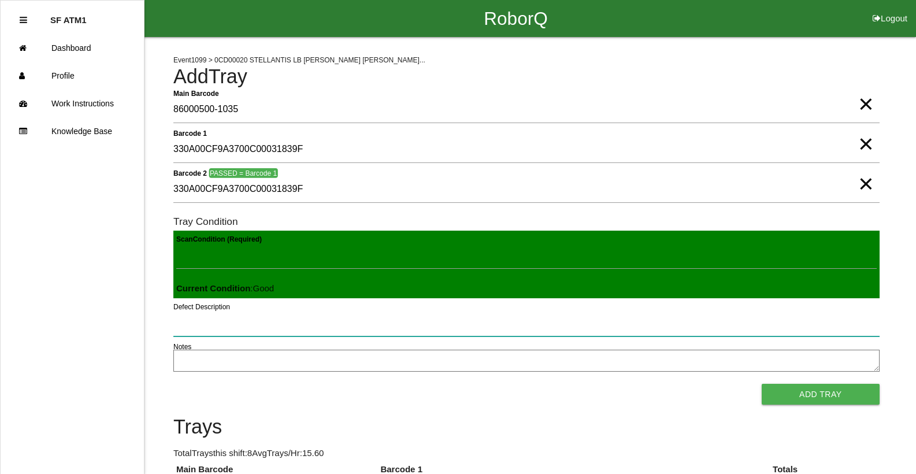
click at [761, 384] on button "Add Tray" at bounding box center [820, 394] width 118 height 21
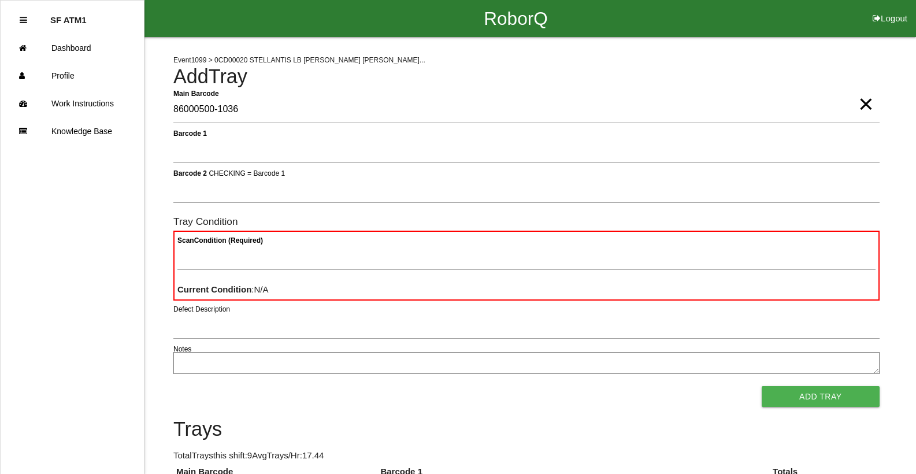
type Barcode "86000500-1036"
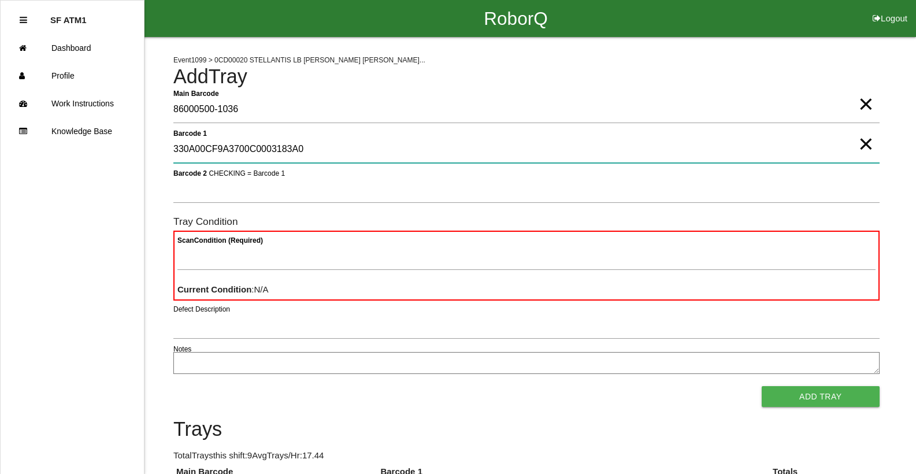
type 1 "330A00CF9A3700C0003183A0"
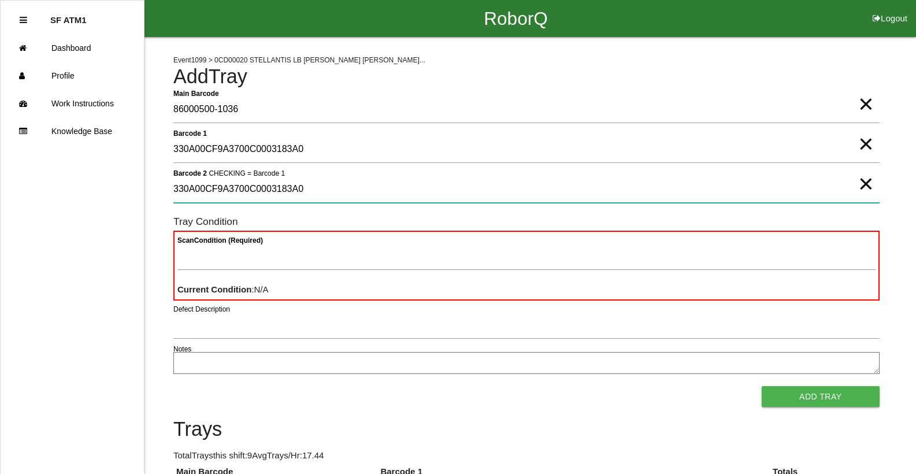
type 2 "330A00CF9A3700C0003183A0"
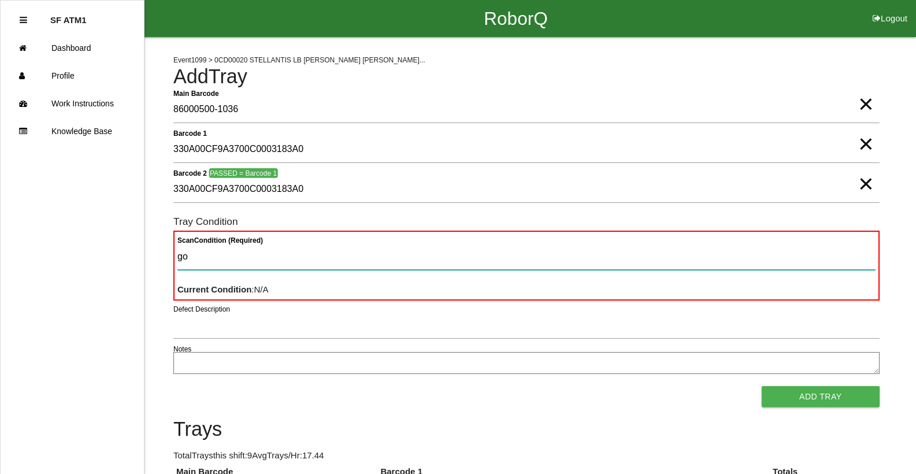
type Condition "goo"
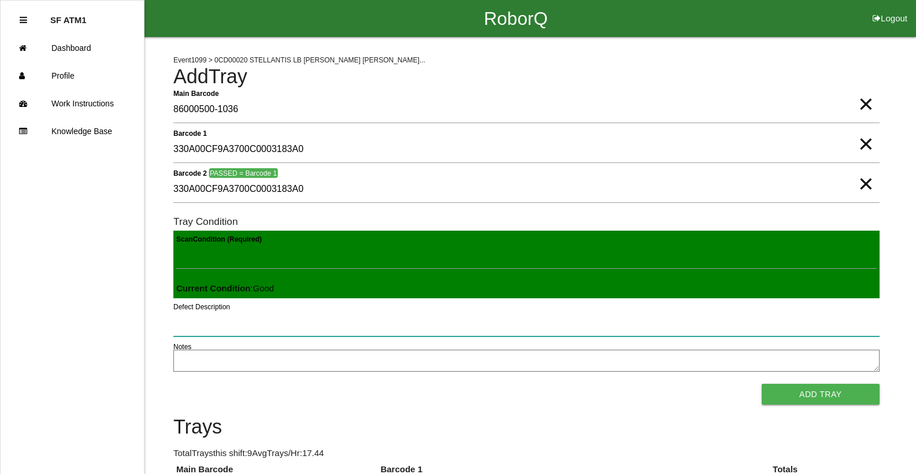
click at [761, 384] on button "Add Tray" at bounding box center [820, 394] width 118 height 21
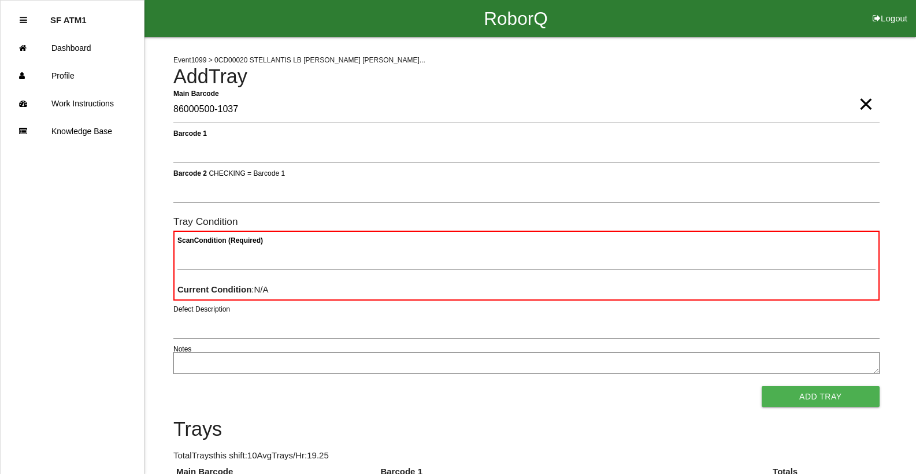
type Barcode "86000500-1037"
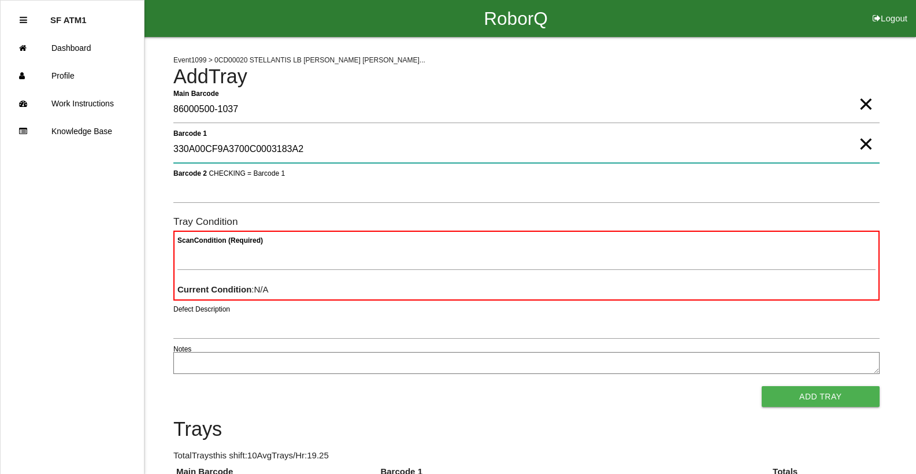
type 1 "330A00CF9A3700C0003183A2"
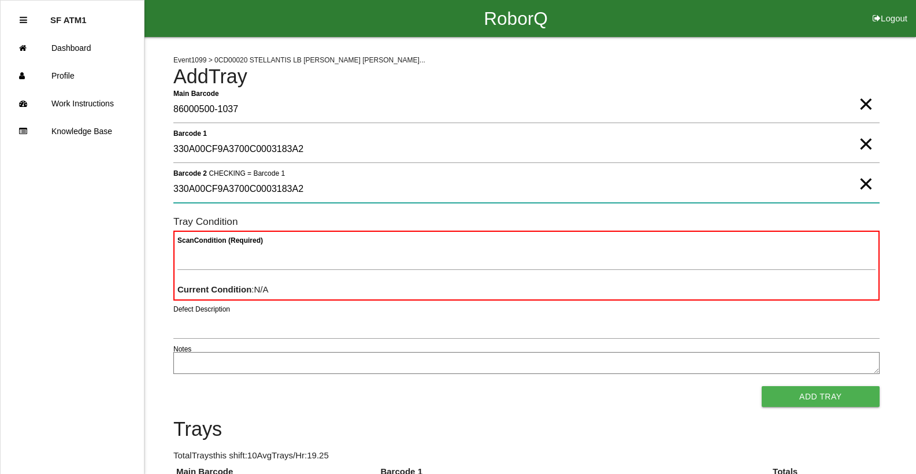
type 2 "330A00CF9A3700C0003183A2"
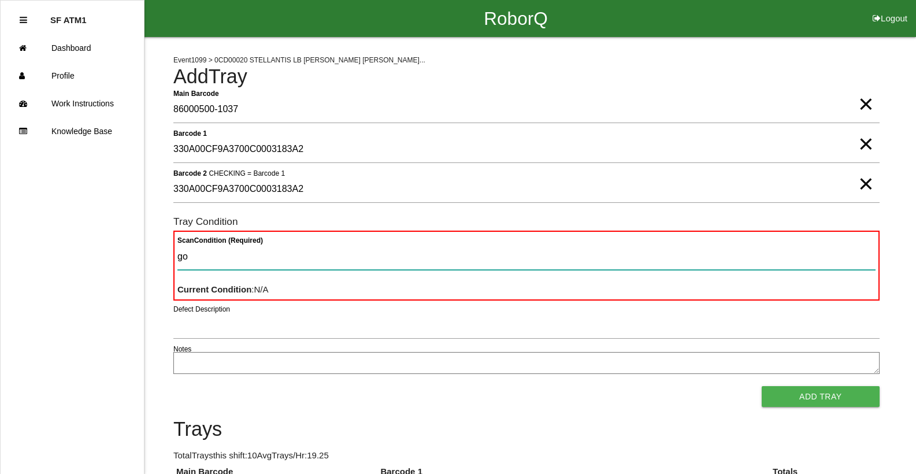
type Condition "goo"
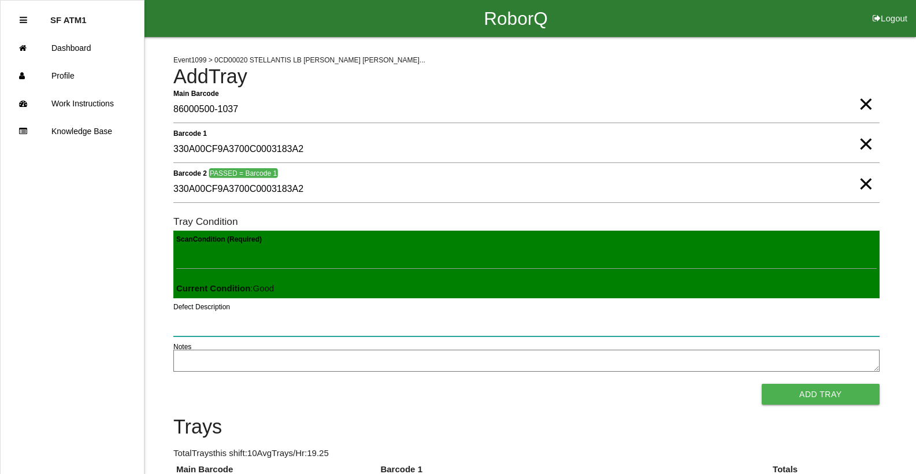
click at [761, 384] on button "Add Tray" at bounding box center [820, 394] width 118 height 21
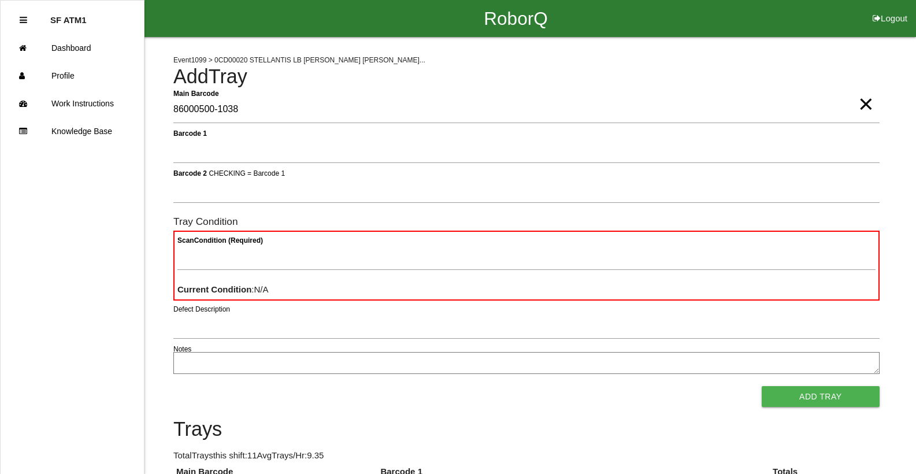
type Barcode "86000500-1038"
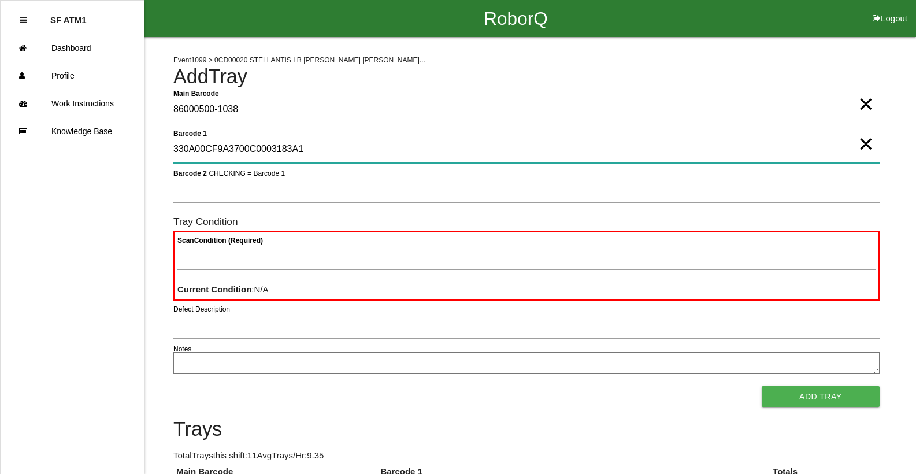
type 1 "330A00CF9A3700C0003183A1"
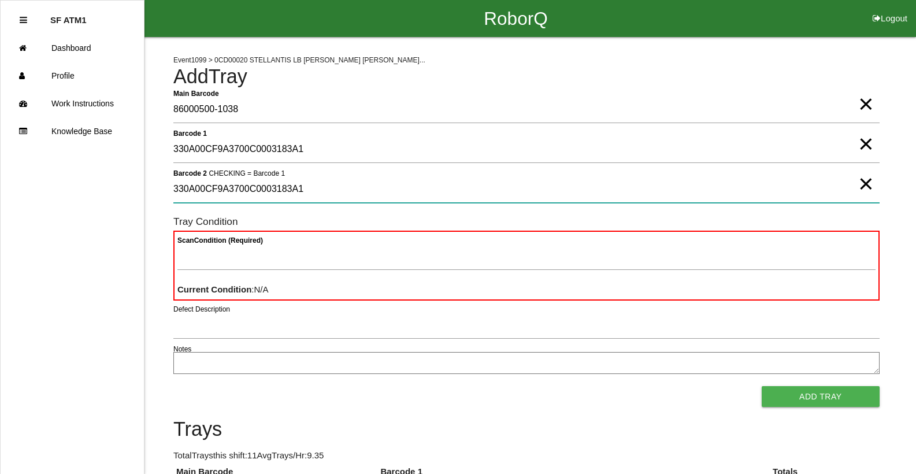
type 2 "330A00CF9A3700C0003183A1"
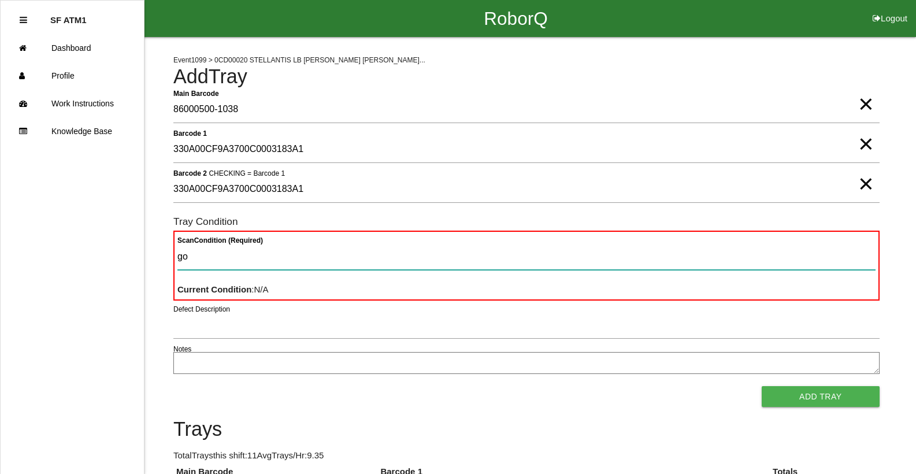
type Condition "goo"
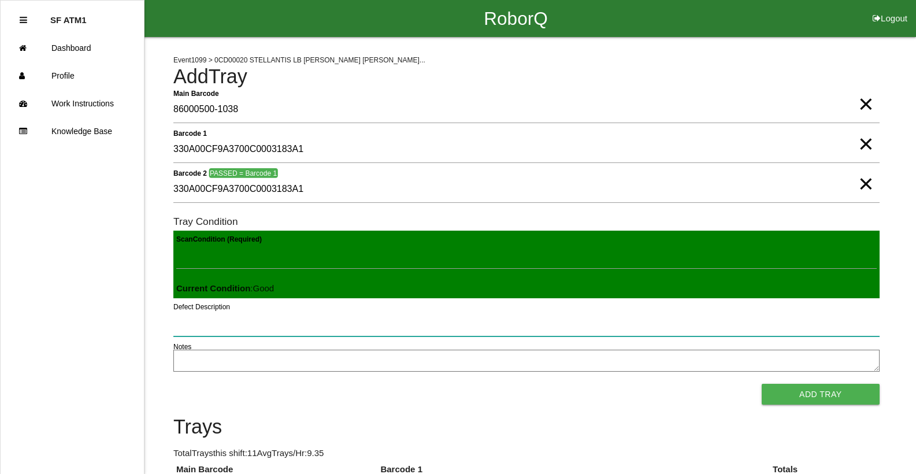
click at [761, 384] on button "Add Tray" at bounding box center [820, 394] width 118 height 21
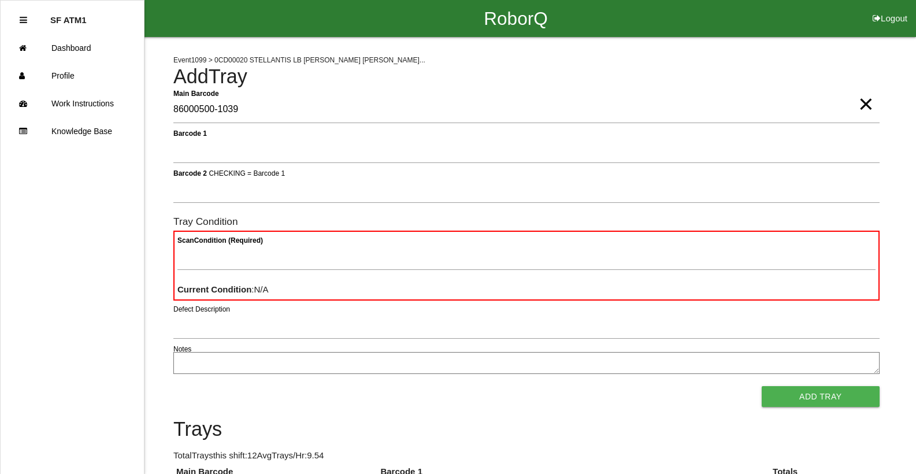
type Barcode "86000500-1039"
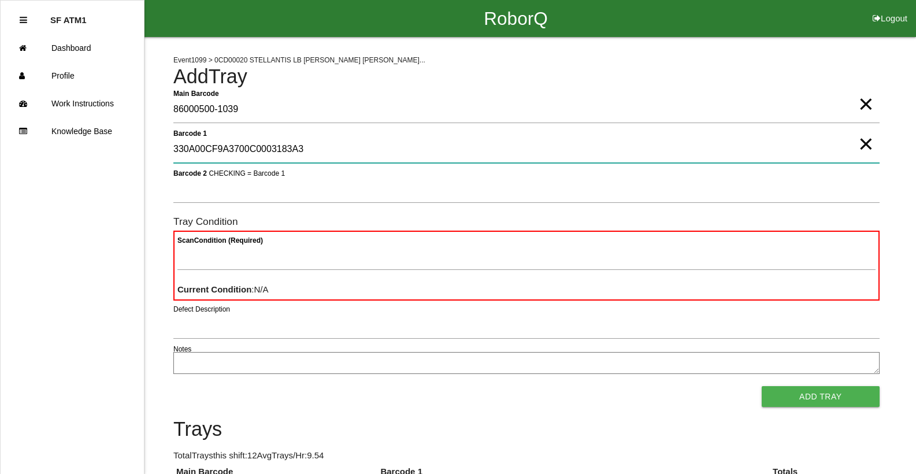
type 1 "330A00CF9A3700C0003183A3"
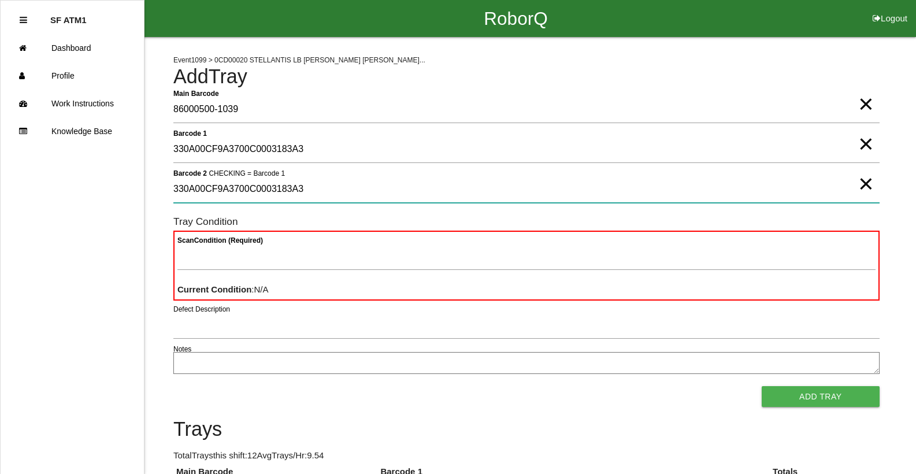
type 2 "330A00CF9A3700C0003183A3"
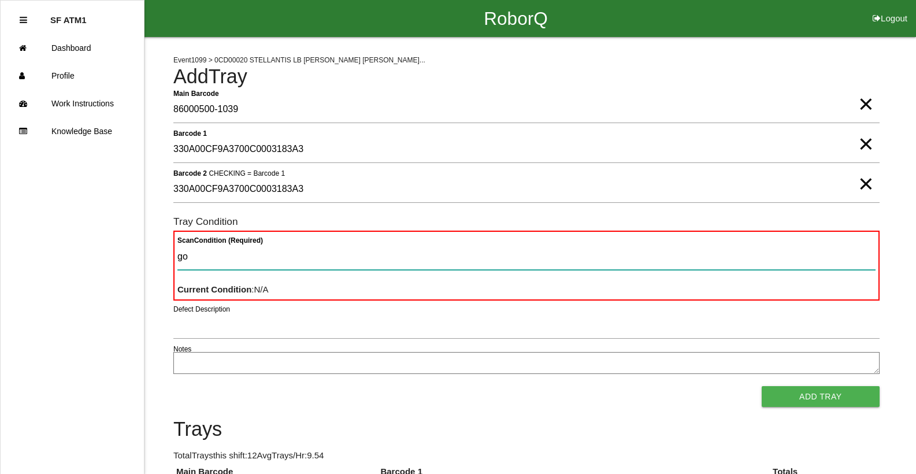
type Condition "goo"
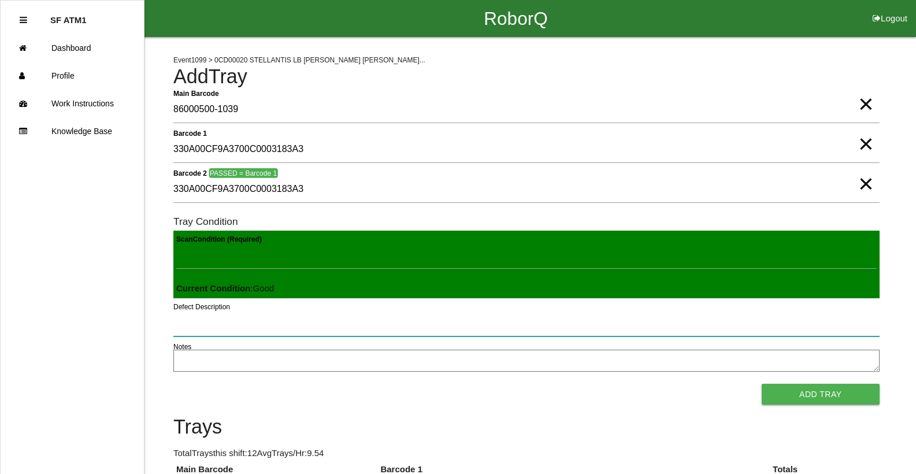
click at [761, 384] on button "Add Tray" at bounding box center [820, 394] width 118 height 21
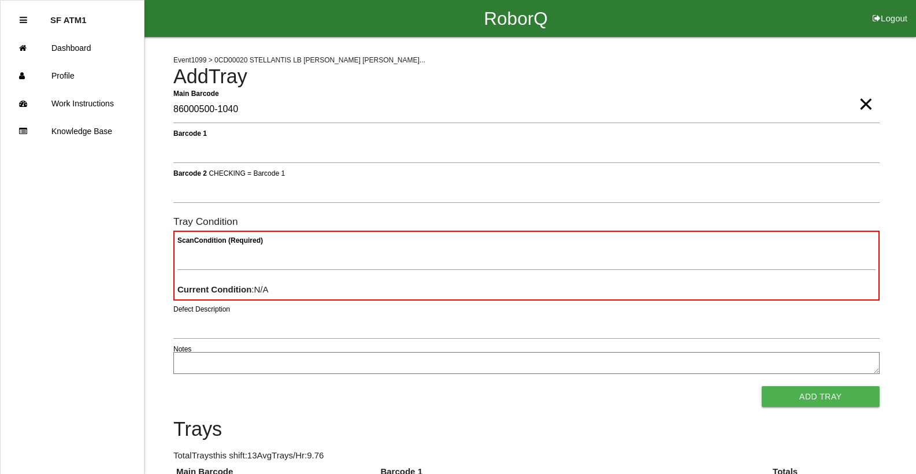
type Barcode "86000500-1040"
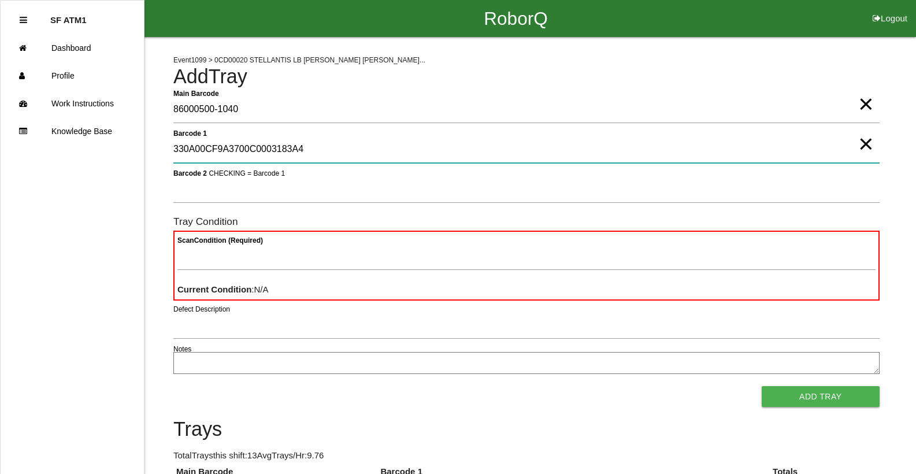
type 1 "330A00CF9A3700C0003183A4"
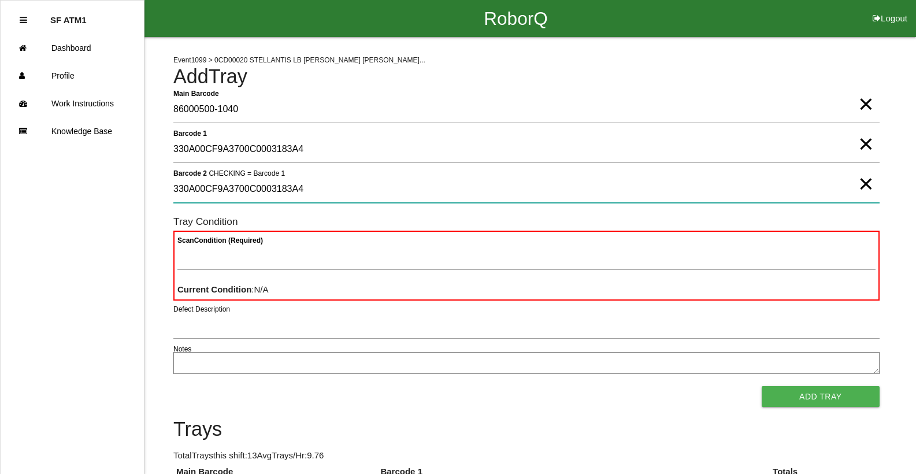
type 2 "330A00CF9A3700C0003183A4"
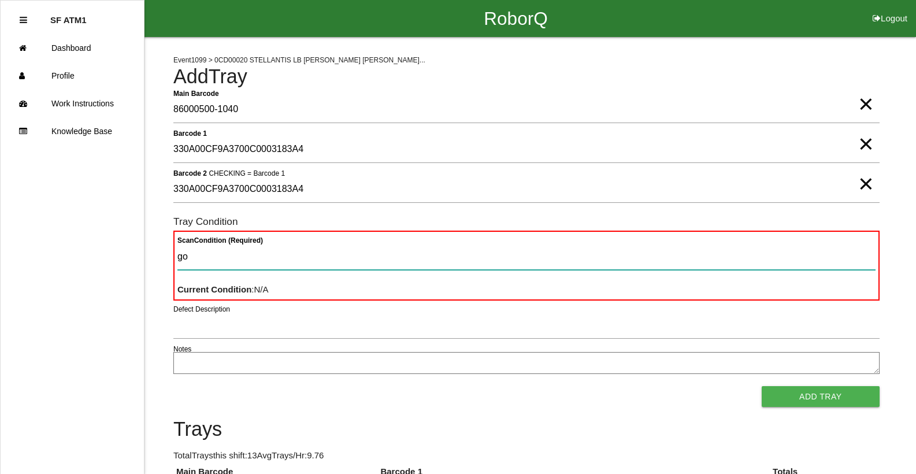
type Condition "goo"
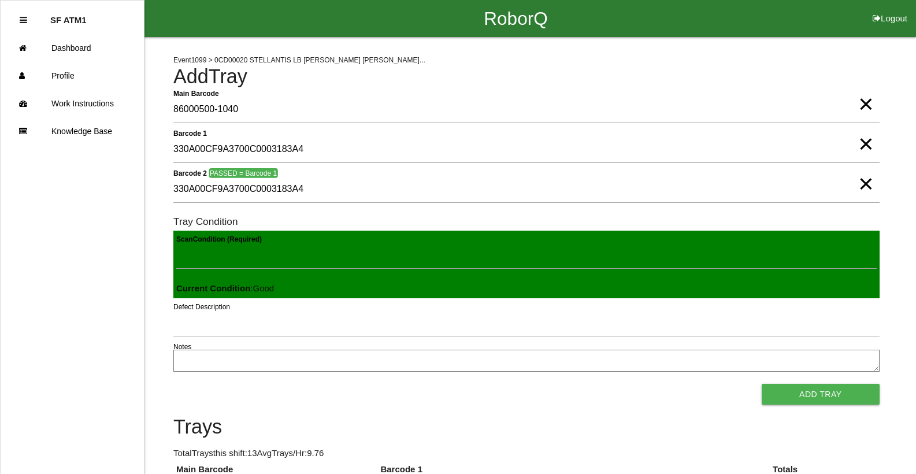
click at [761, 384] on button "Add Tray" at bounding box center [820, 394] width 118 height 21
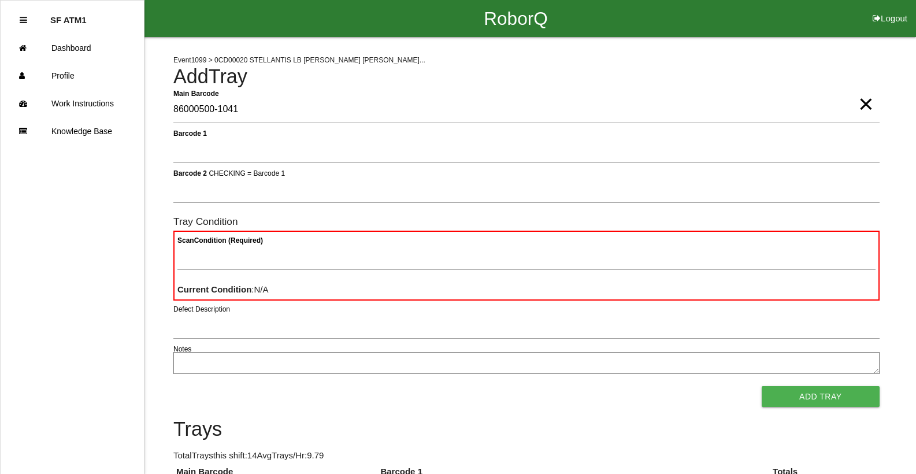
type Barcode "86000500-1041"
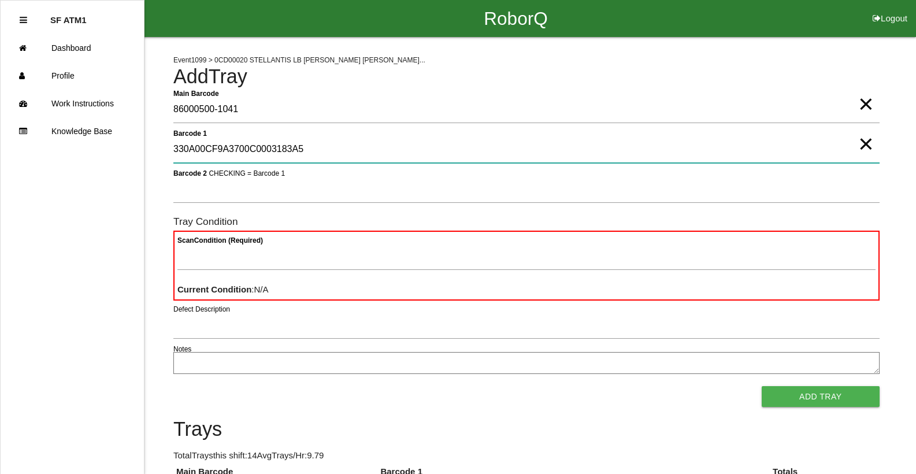
type 1 "330A00CF9A3700C0003183A5"
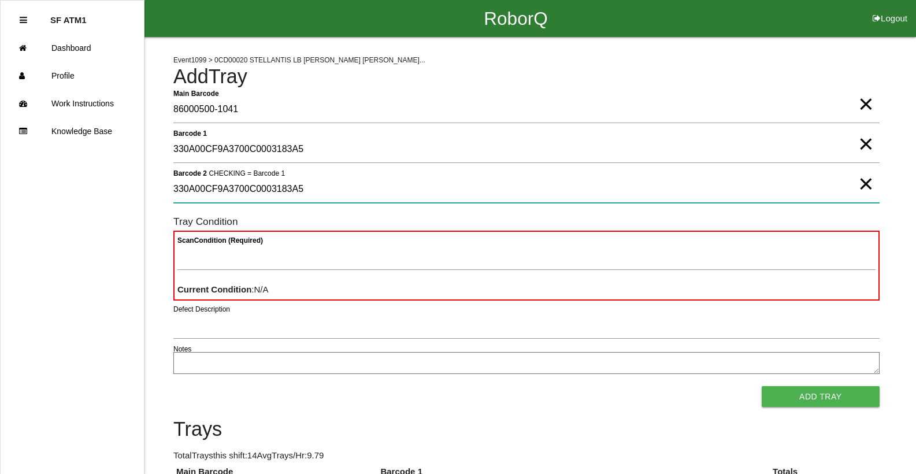
type 2 "330A00CF9A3700C0003183A5"
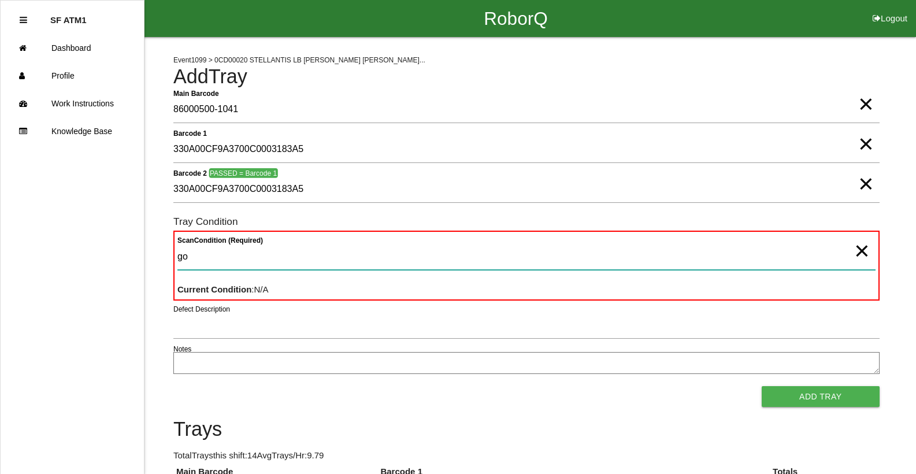
type Condition "goo"
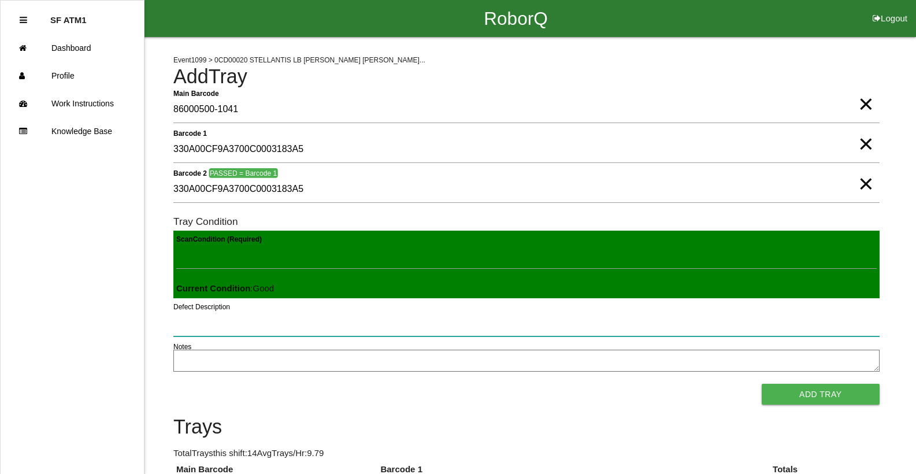
click at [761, 384] on button "Add Tray" at bounding box center [820, 394] width 118 height 21
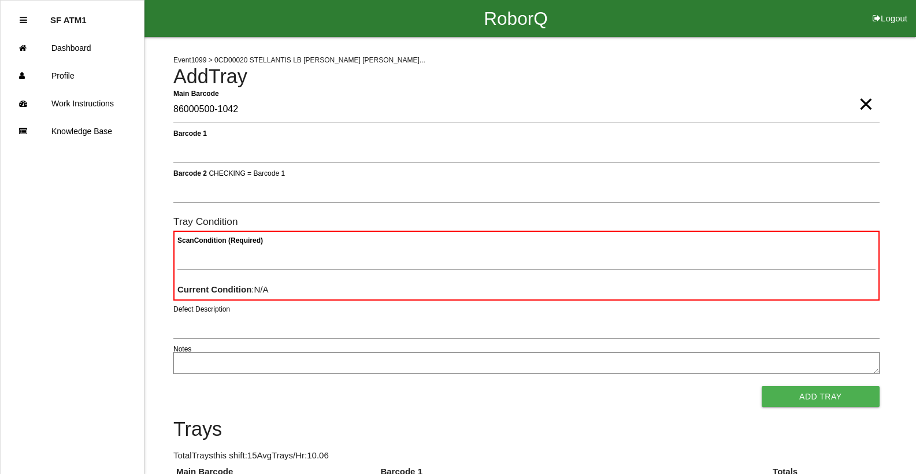
type Barcode "86000500-1042"
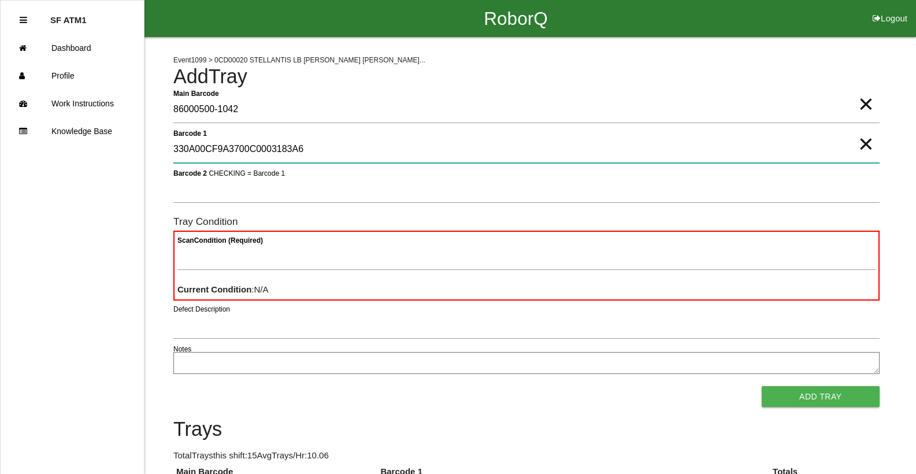
type 1 "330A00CF9A3700C0003183A6"
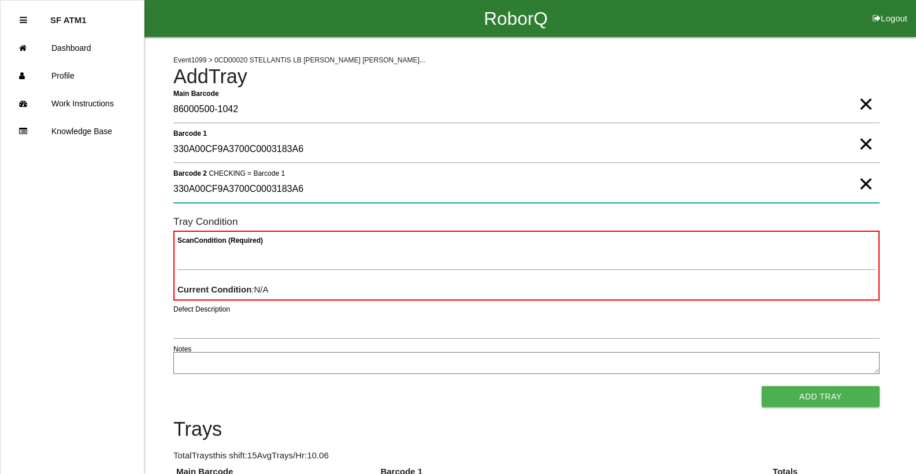
type 2 "330A00CF9A3700C0003183A6"
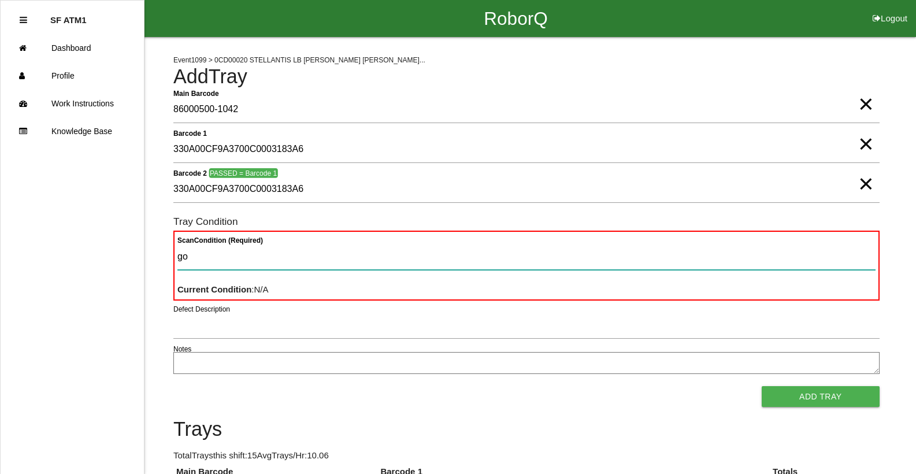
type Condition "goo"
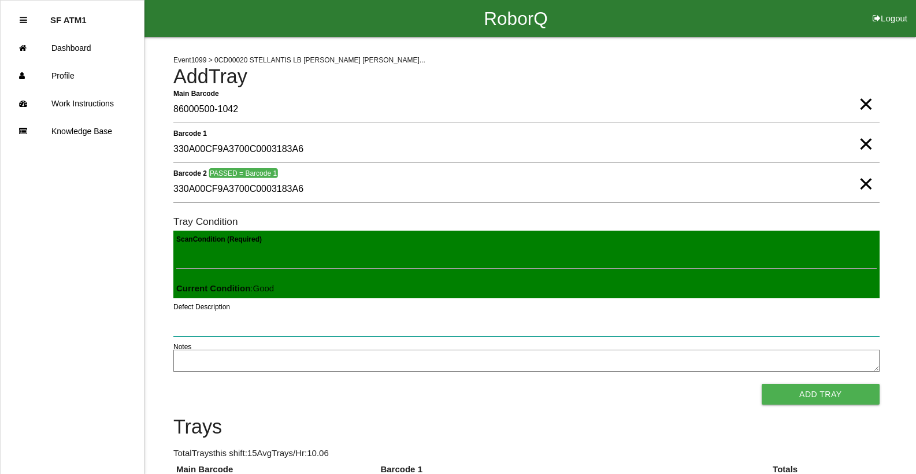
click at [761, 384] on button "Add Tray" at bounding box center [820, 394] width 118 height 21
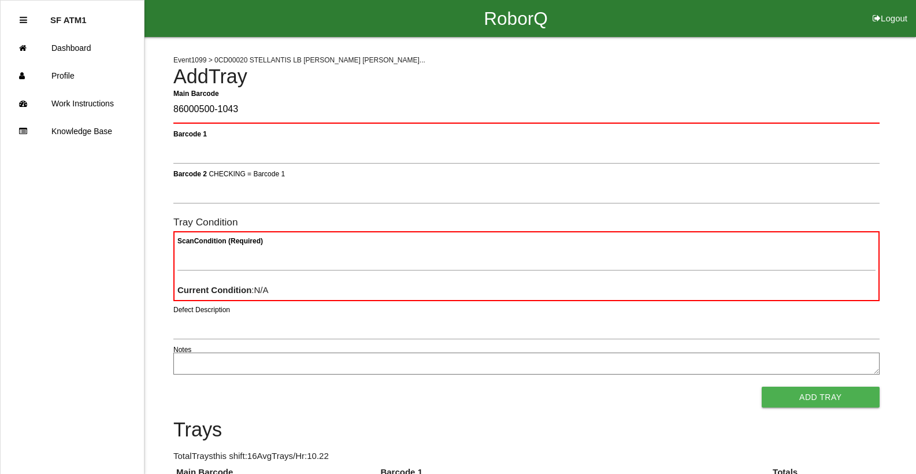
type Barcode "86000500-1043"
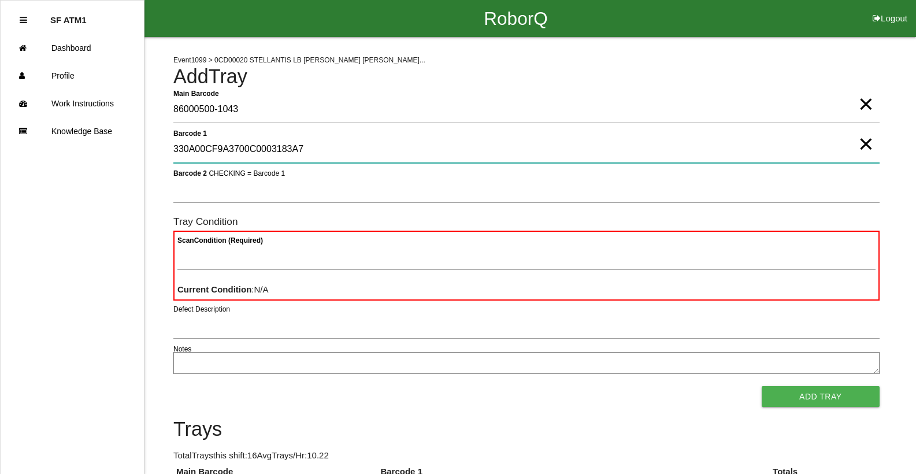
type 1 "330A00CF9A3700C0003183A7"
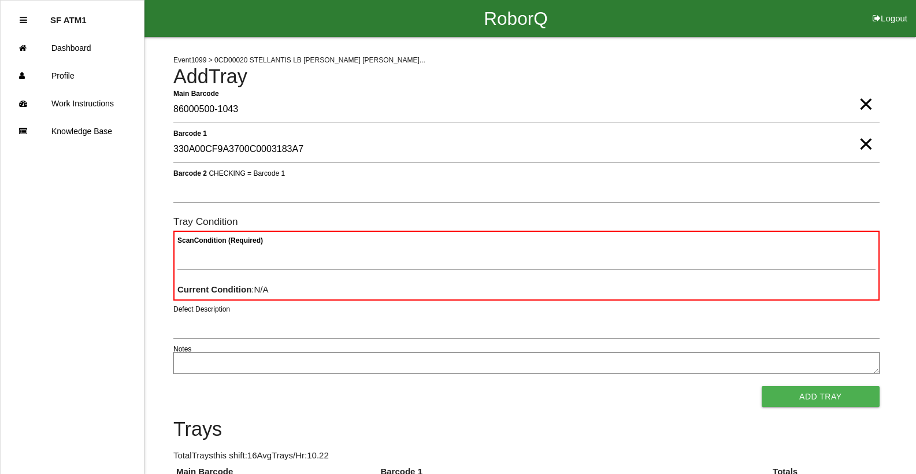
click at [869, 144] on span "×" at bounding box center [865, 132] width 15 height 23
click at [864, 104] on span "×" at bounding box center [865, 92] width 15 height 23
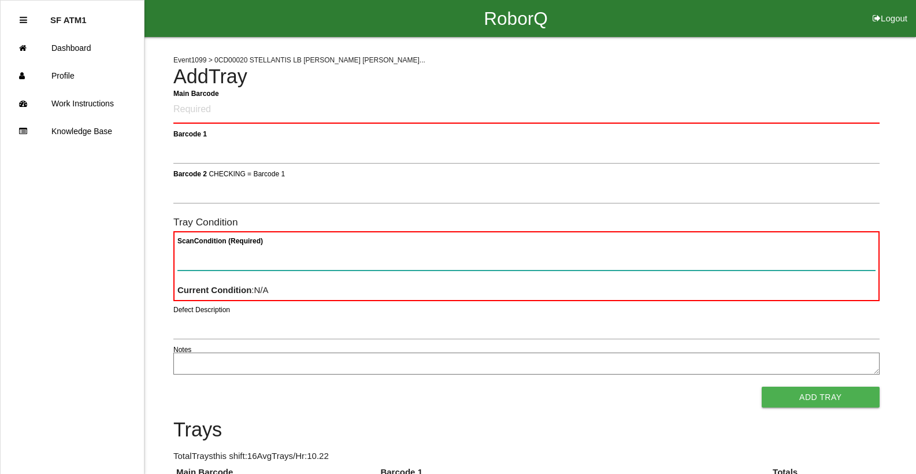
click at [653, 266] on Condition "Scan Condition (Required)" at bounding box center [526, 257] width 698 height 27
type Condition "ba"
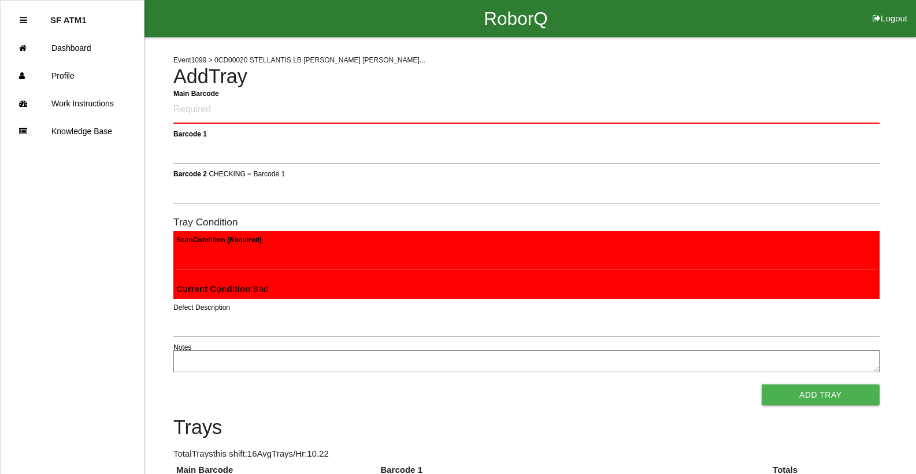
click at [761, 384] on button "Add Tray" at bounding box center [820, 394] width 118 height 21
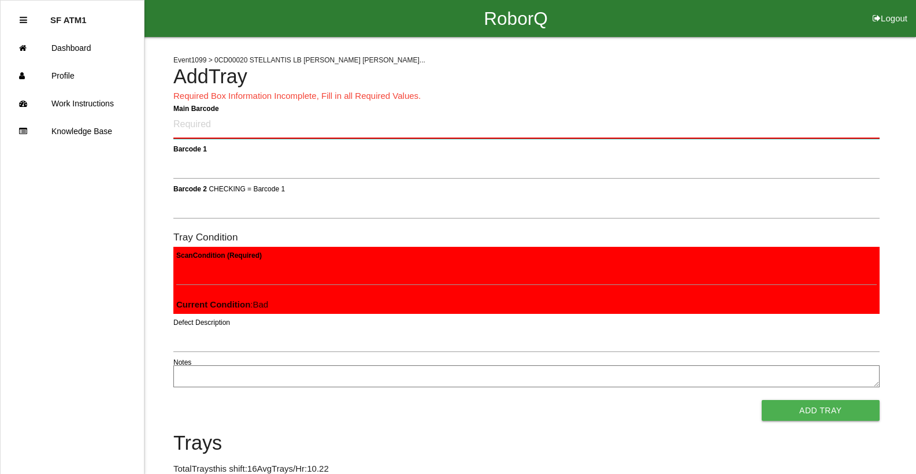
click at [840, 116] on Barcode "Main Barcode" at bounding box center [526, 125] width 706 height 27
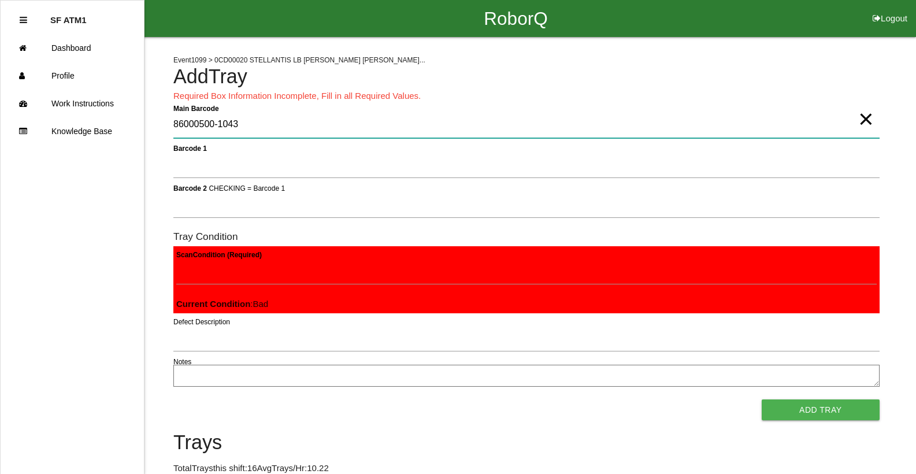
type Barcode "86000500-1043"
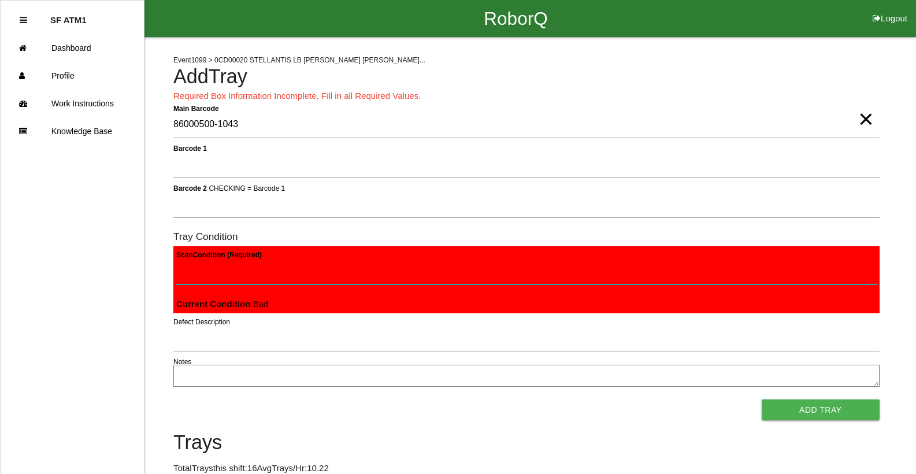
click at [337, 258] on Condition "Scan Condition (Required)" at bounding box center [526, 271] width 700 height 27
type Condition "ba"
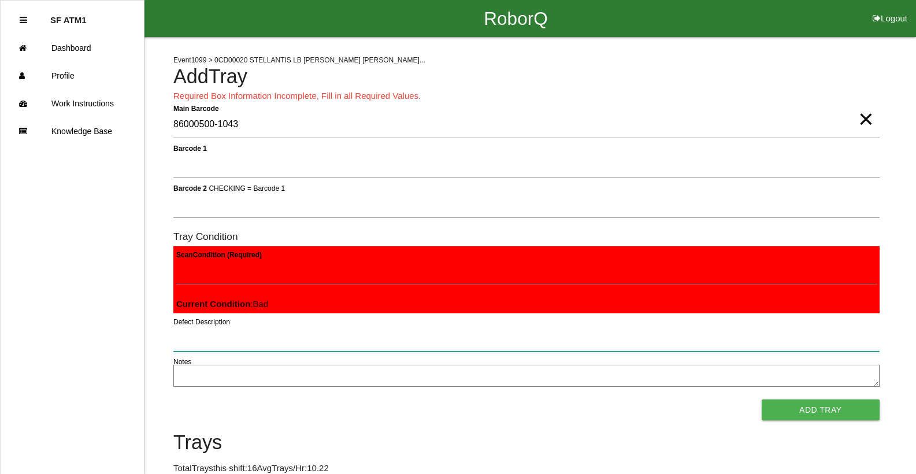
click at [761, 399] on button "Add Tray" at bounding box center [820, 409] width 118 height 21
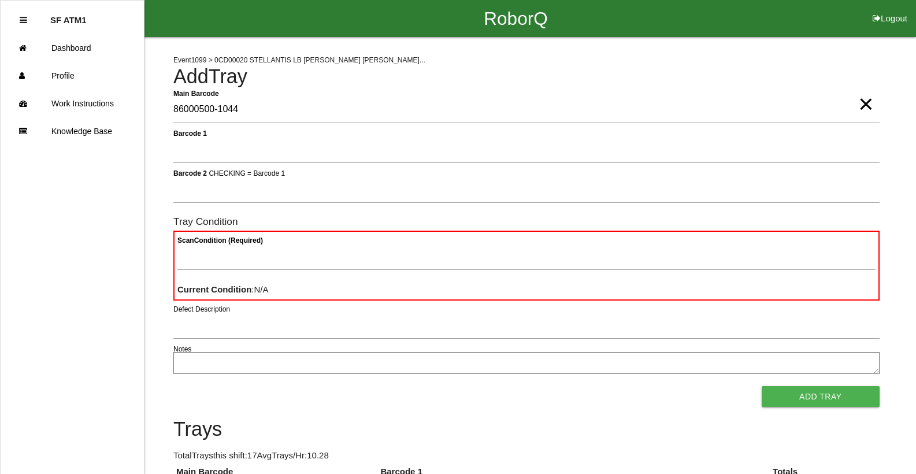
type Barcode "86000500-1044"
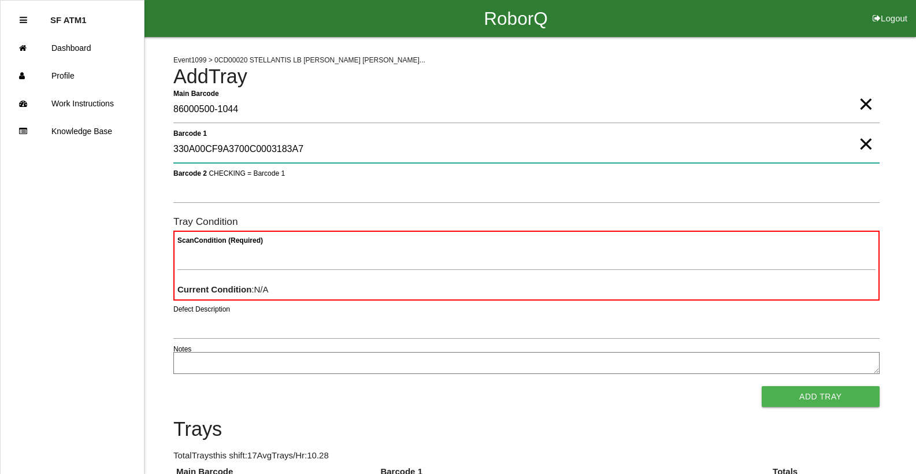
type 1 "330A00CF9A3700C0003183A7"
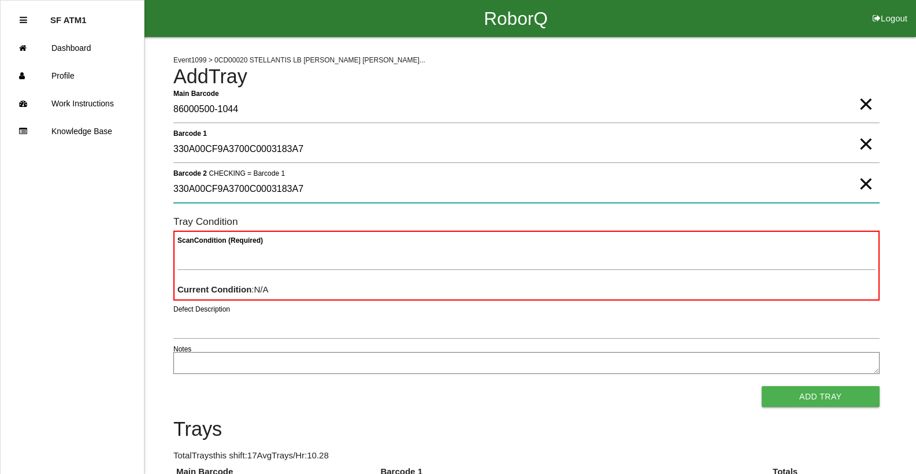
type 2 "330A00CF9A3700C0003183A7"
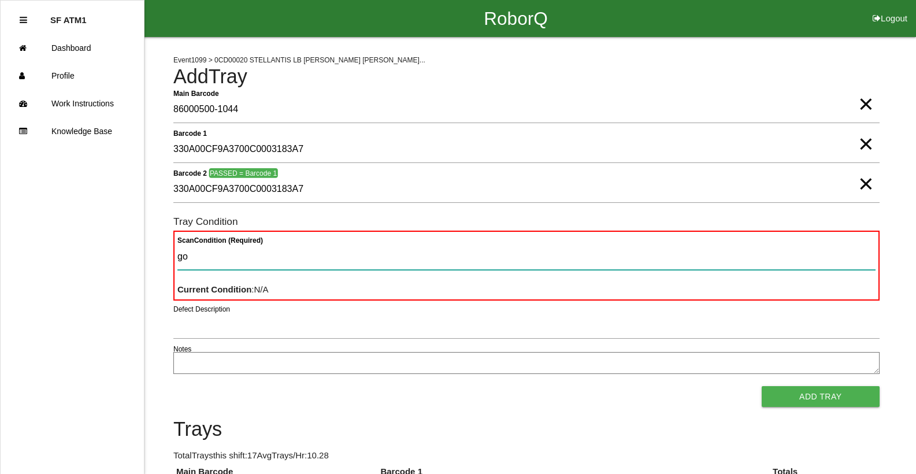
type Condition "goo"
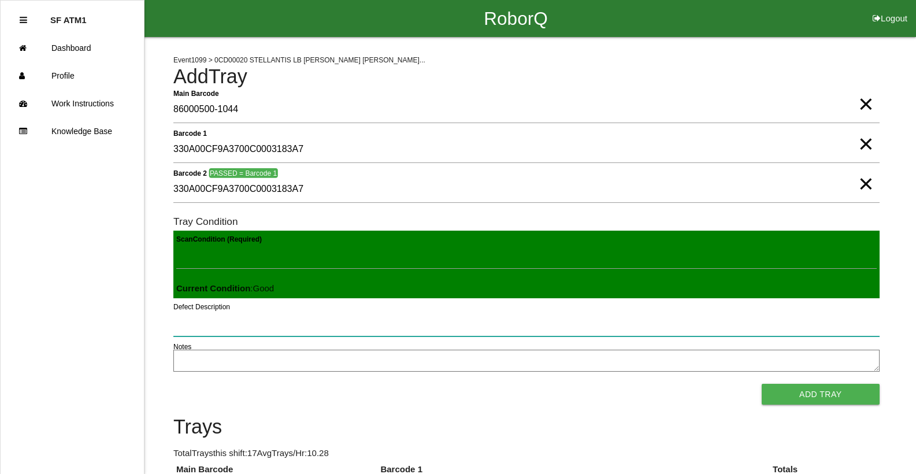
click at [761, 384] on button "Add Tray" at bounding box center [820, 394] width 118 height 21
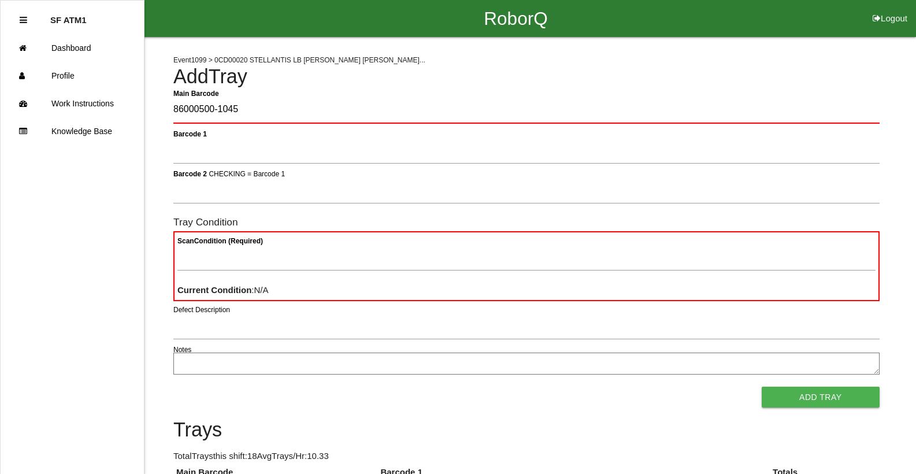
type Barcode "86000500-1045"
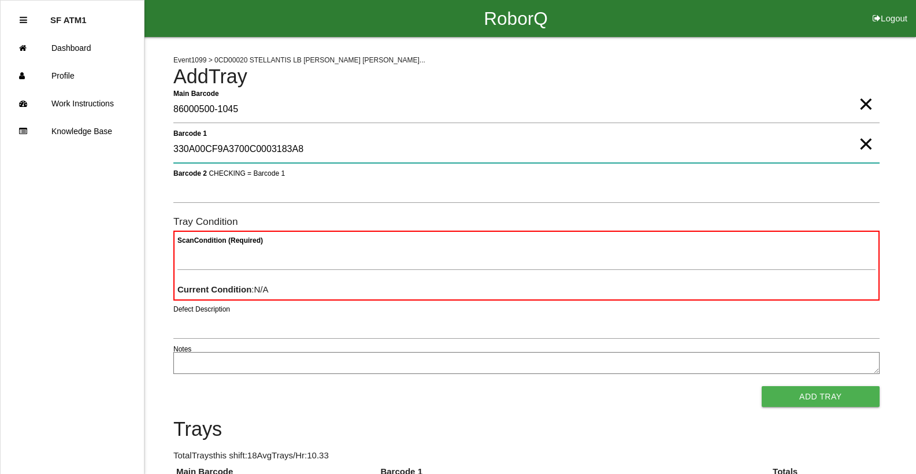
type 1 "330A00CF9A3700C0003183A8"
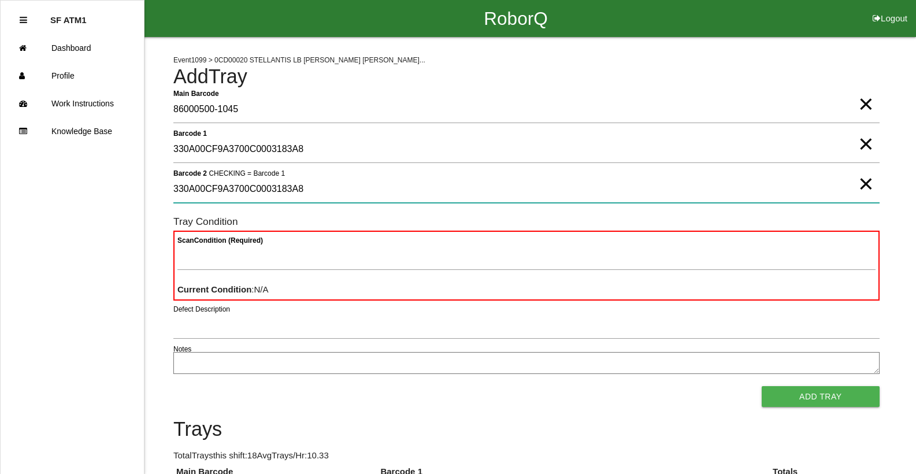
type 2 "330A00CF9A3700C0003183A8"
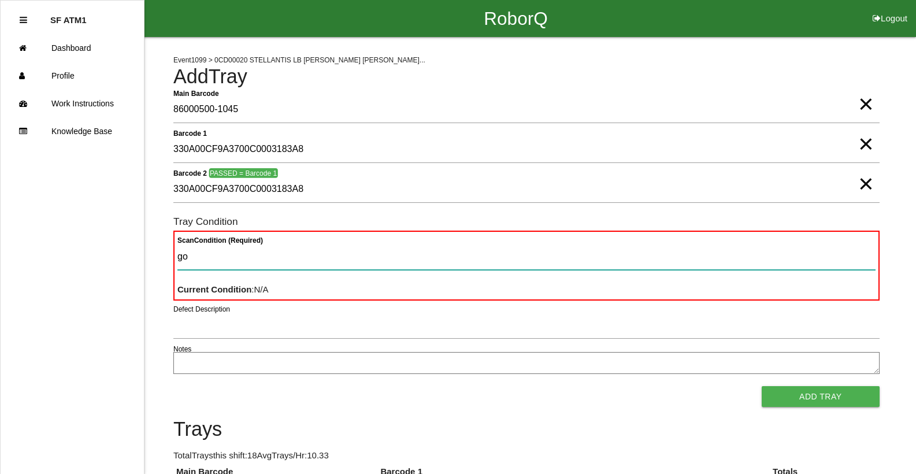
type Condition "goo"
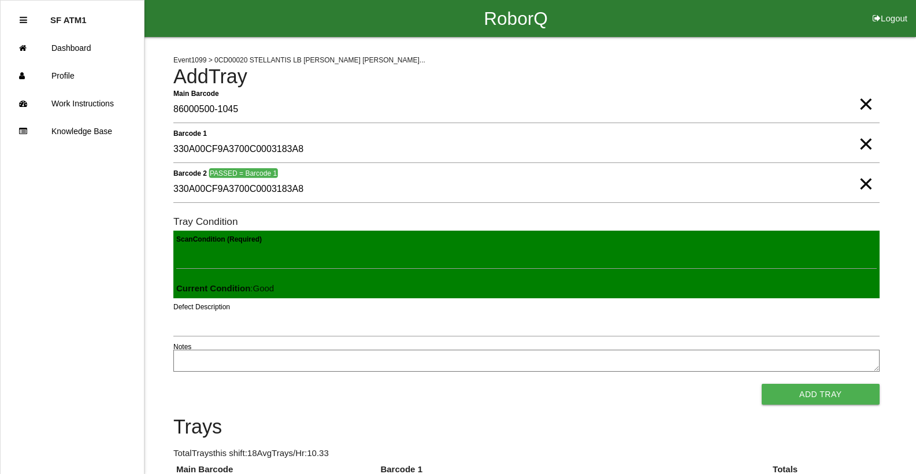
click at [761, 384] on button "Add Tray" at bounding box center [820, 394] width 118 height 21
